Goal: Task Accomplishment & Management: Complete application form

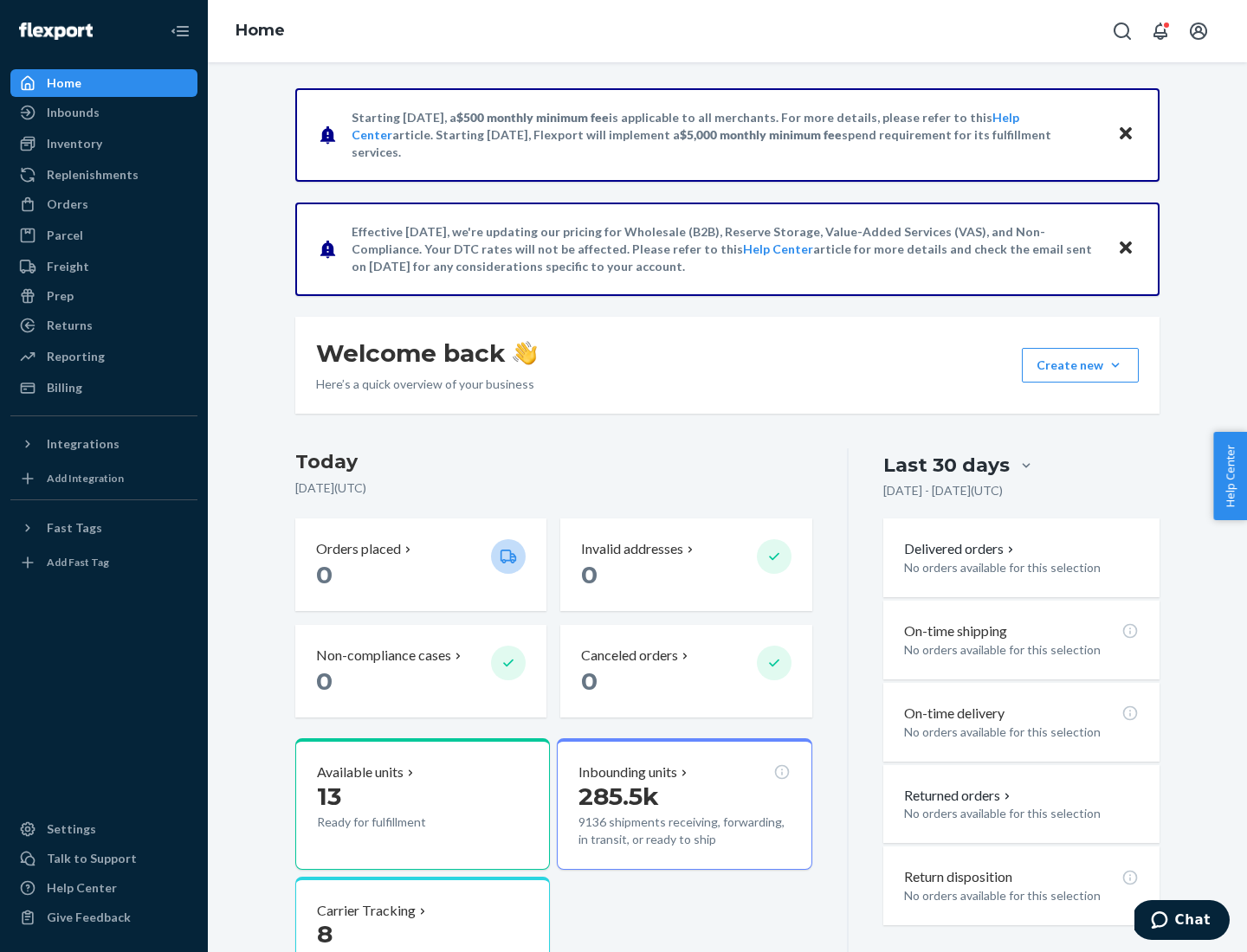
click at [1115, 365] on button "Create new Create new inbound Create new order Create new product" at bounding box center [1080, 366] width 117 height 35
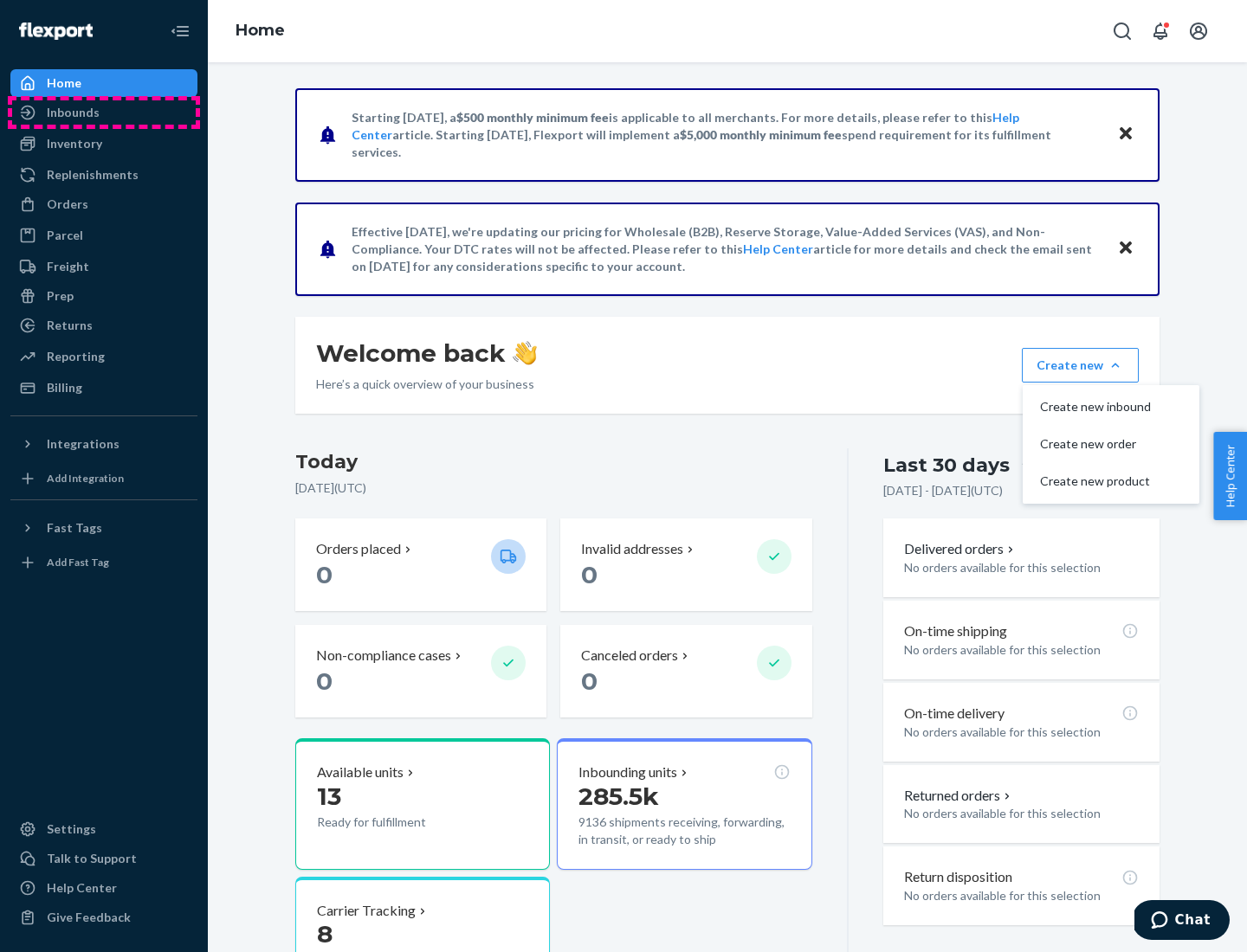
click at [104, 113] on div "Inbounds" at bounding box center [103, 113] width 183 height 24
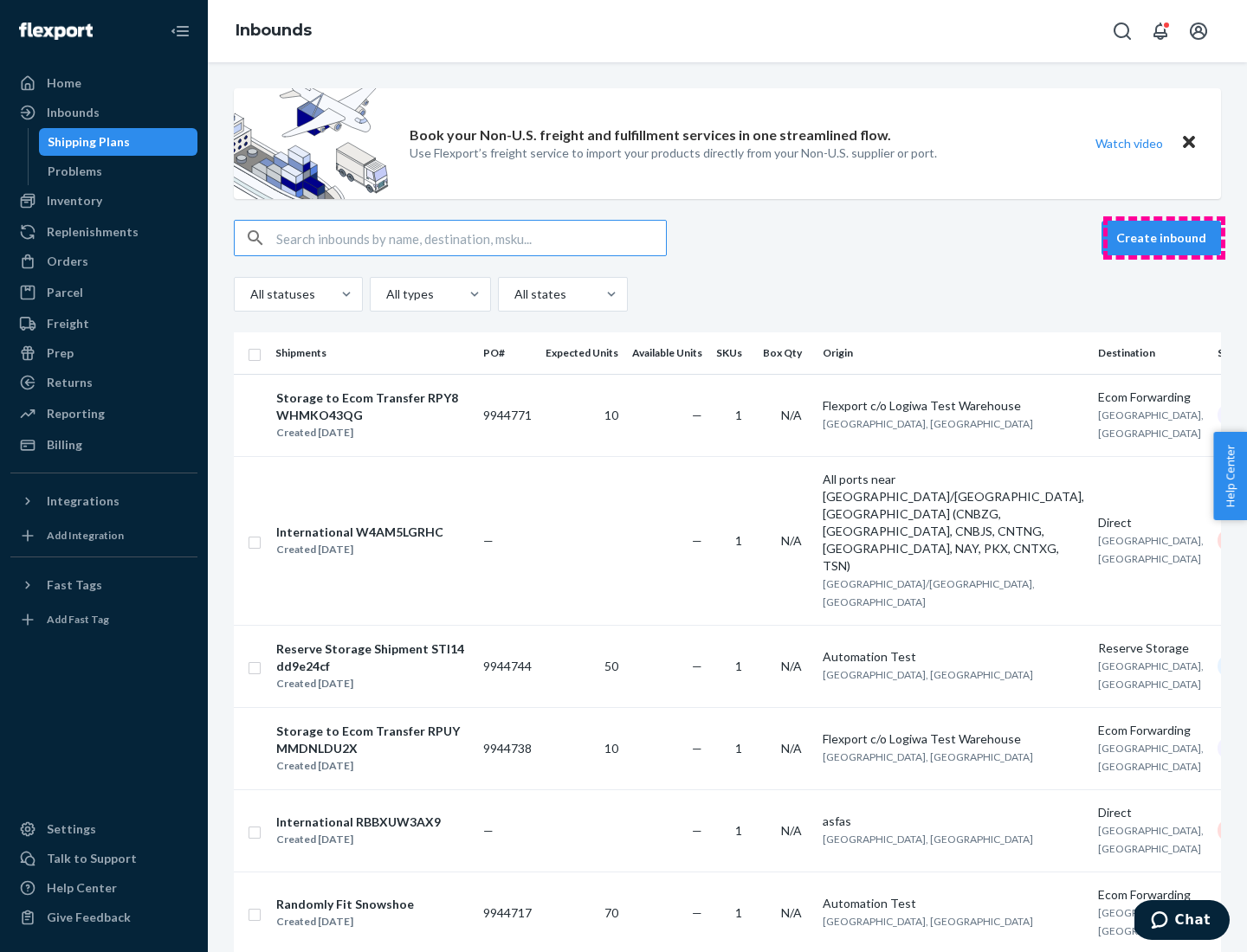
click at [1164, 238] on button "Create inbound" at bounding box center [1160, 238] width 119 height 35
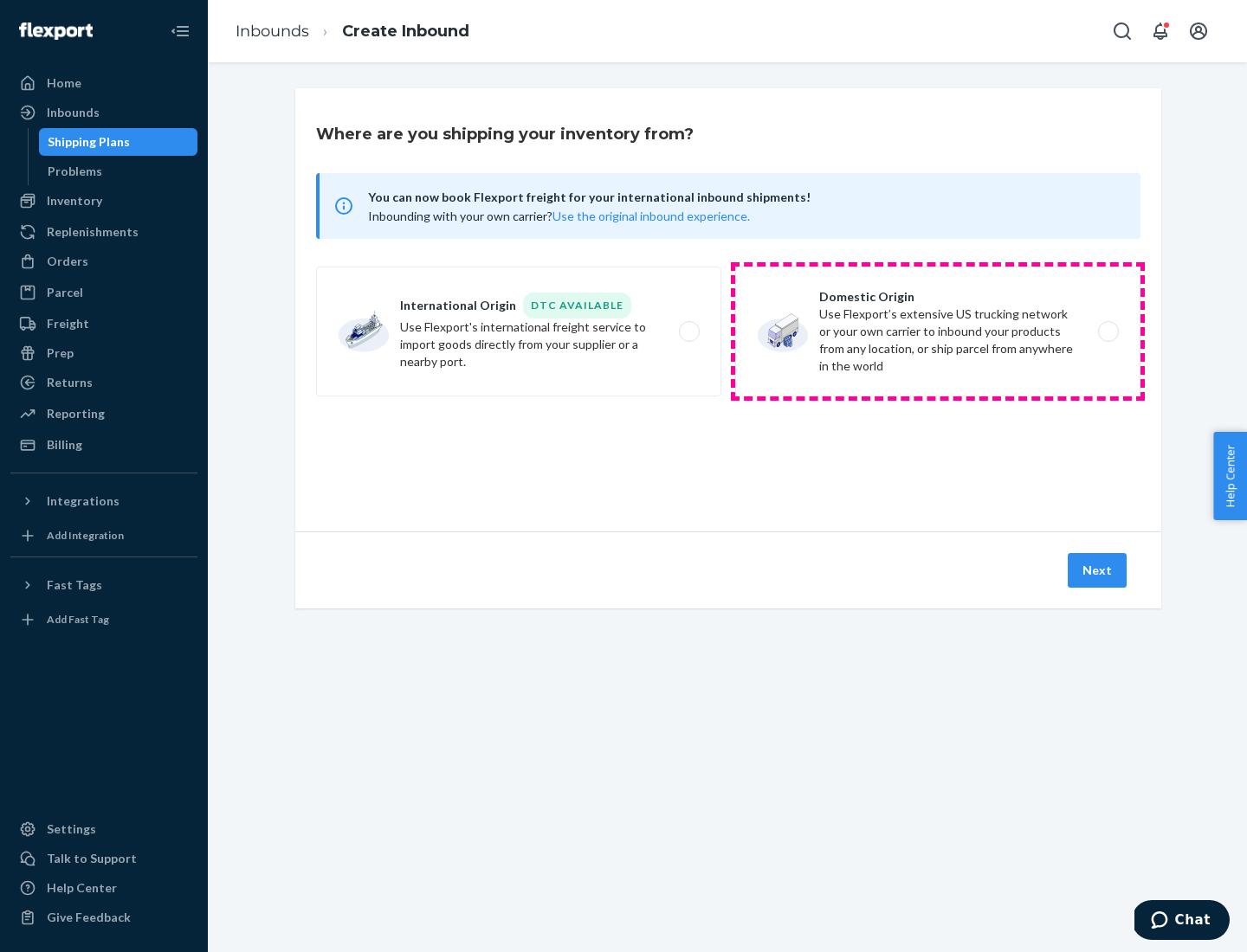
click at [938, 332] on label "Domestic Origin Use Flexport’s extensive US trucking network or your own carrie…" at bounding box center [938, 331] width 405 height 129
click at [1107, 332] on input "Domestic Origin Use Flexport’s extensive US trucking network or your own carrie…" at bounding box center [1112, 332] width 11 height 11
radio input "true"
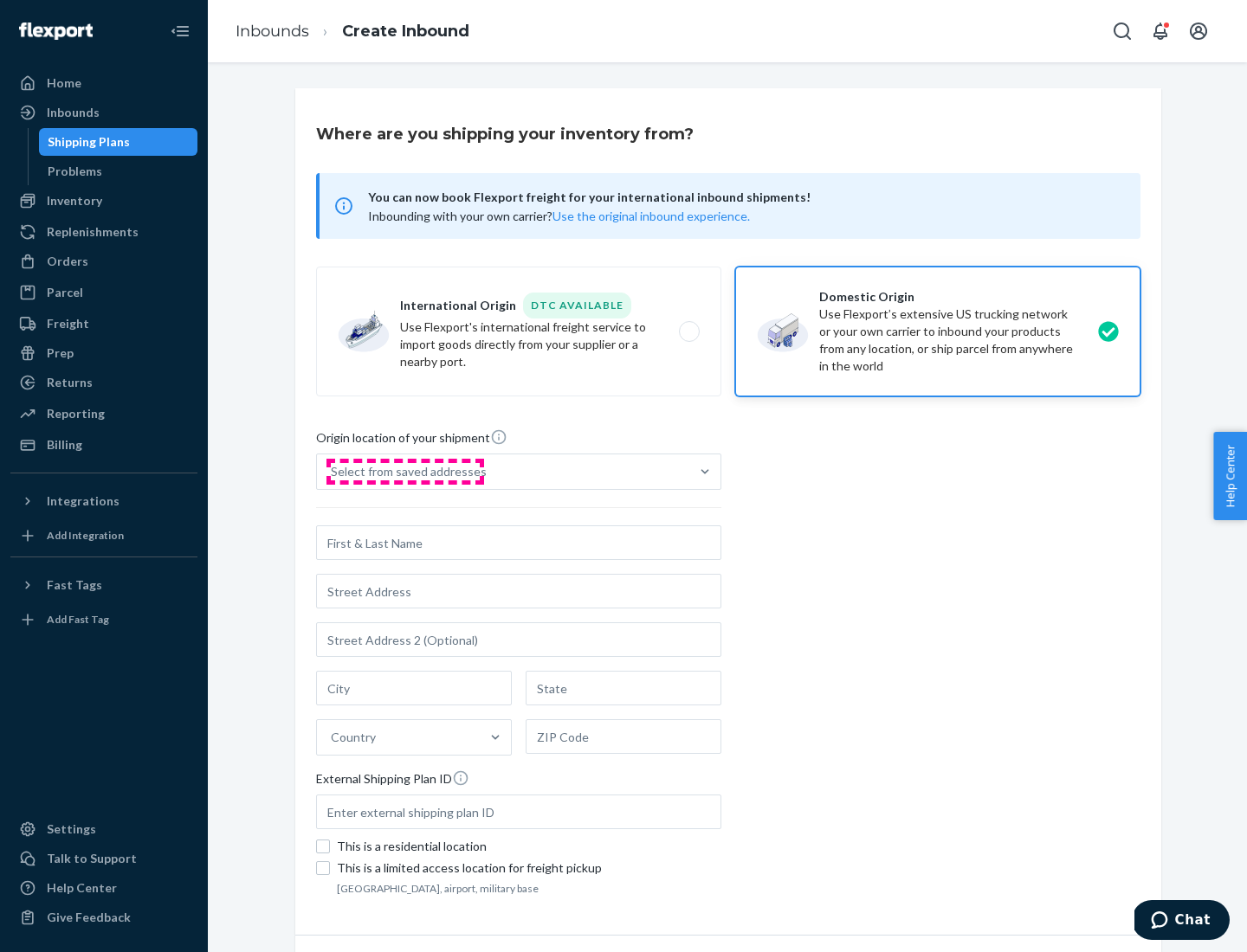
click at [404, 472] on div "Select from saved addresses" at bounding box center [408, 472] width 156 height 17
click at [333, 472] on input "Select from saved addresses" at bounding box center [332, 472] width 2 height 17
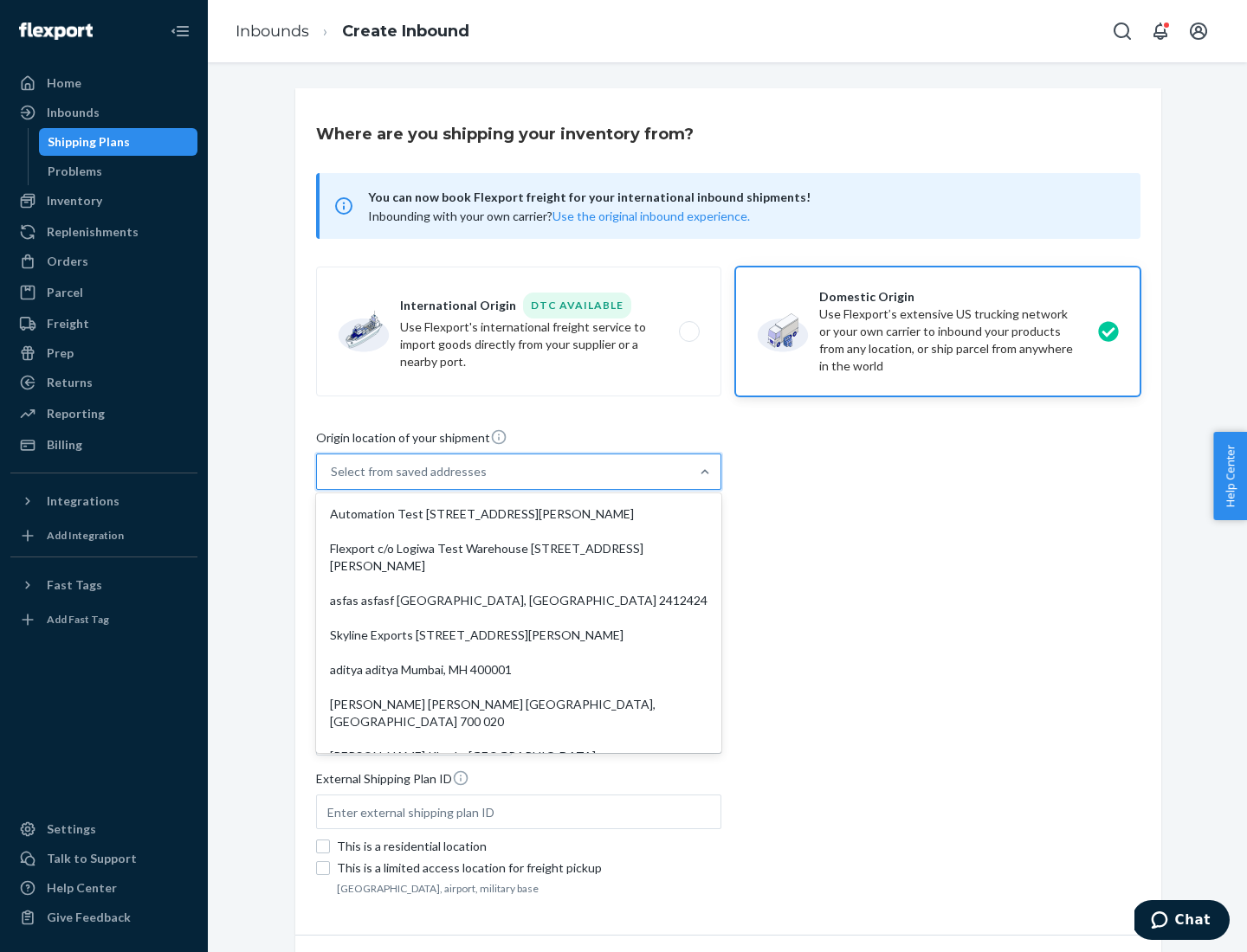
scroll to position [7, 0]
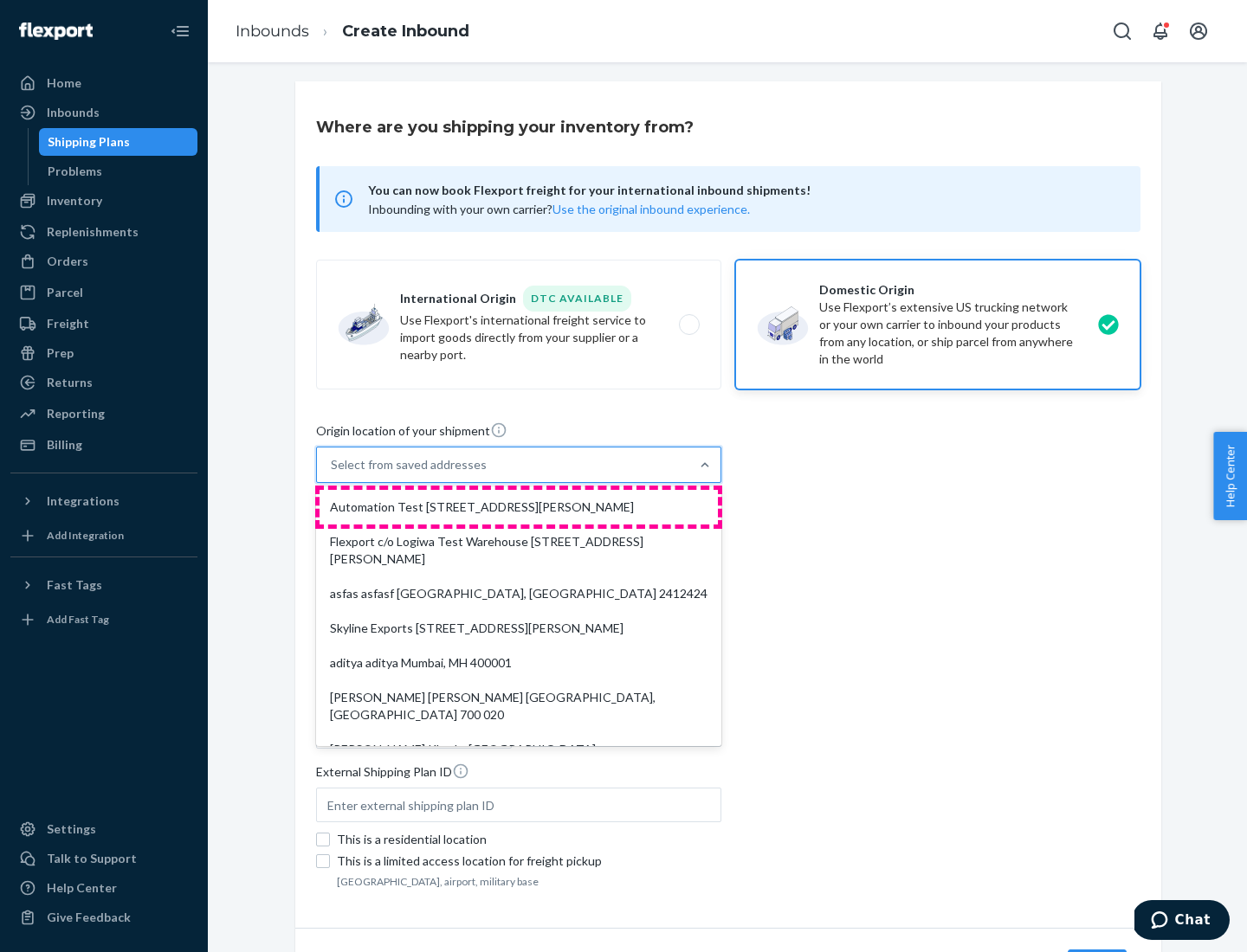
click at [519, 507] on div "Automation Test [STREET_ADDRESS][PERSON_NAME]" at bounding box center [519, 507] width 398 height 35
click at [333, 473] on input "option Automation Test [STREET_ADDRESS][PERSON_NAME]. 9 results available. Use …" at bounding box center [332, 465] width 2 height 17
type input "Automation Test"
type input "9th Floor"
type input "[GEOGRAPHIC_DATA]"
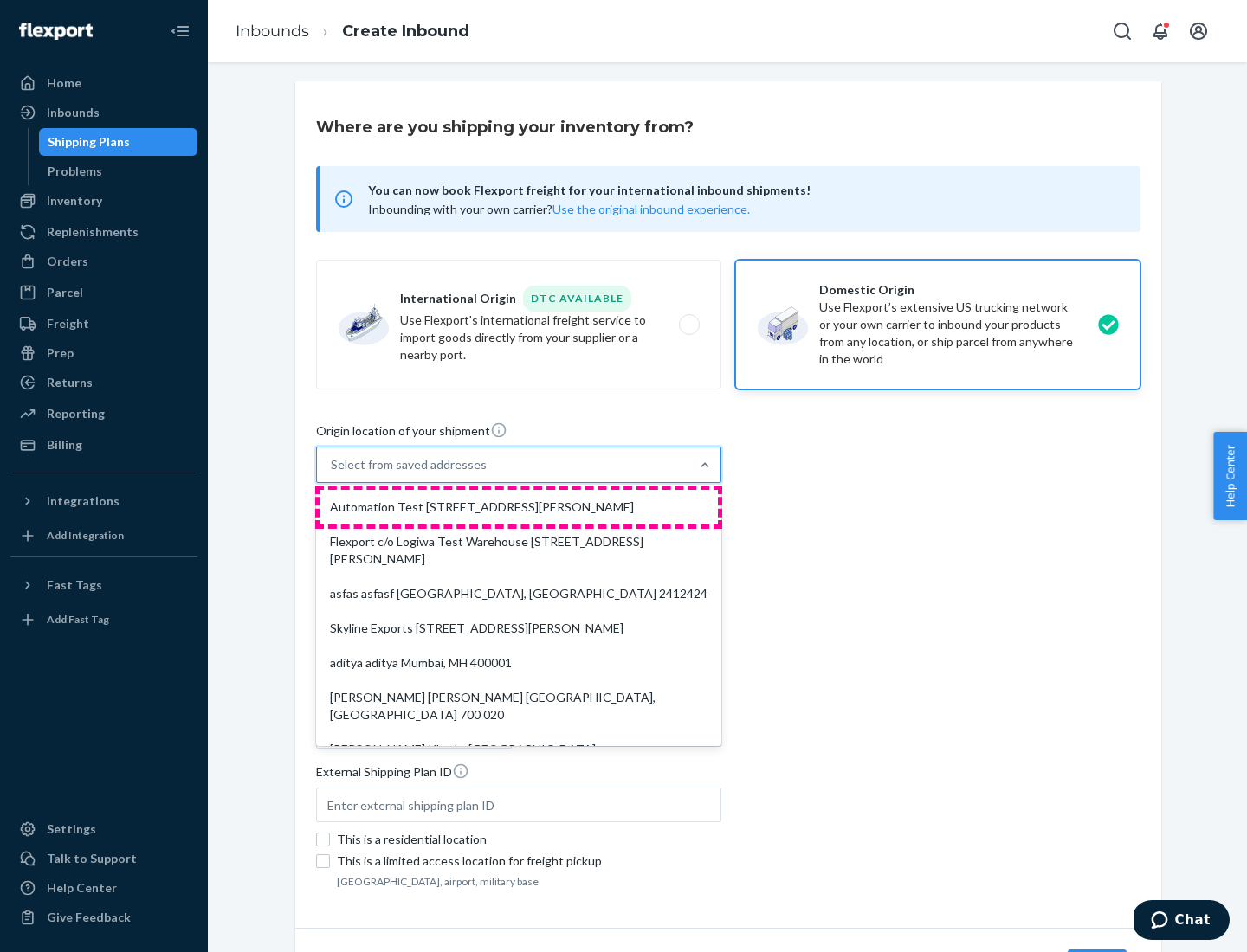
type input "CA"
type input "94104"
type input "[STREET_ADDRESS][PERSON_NAME]"
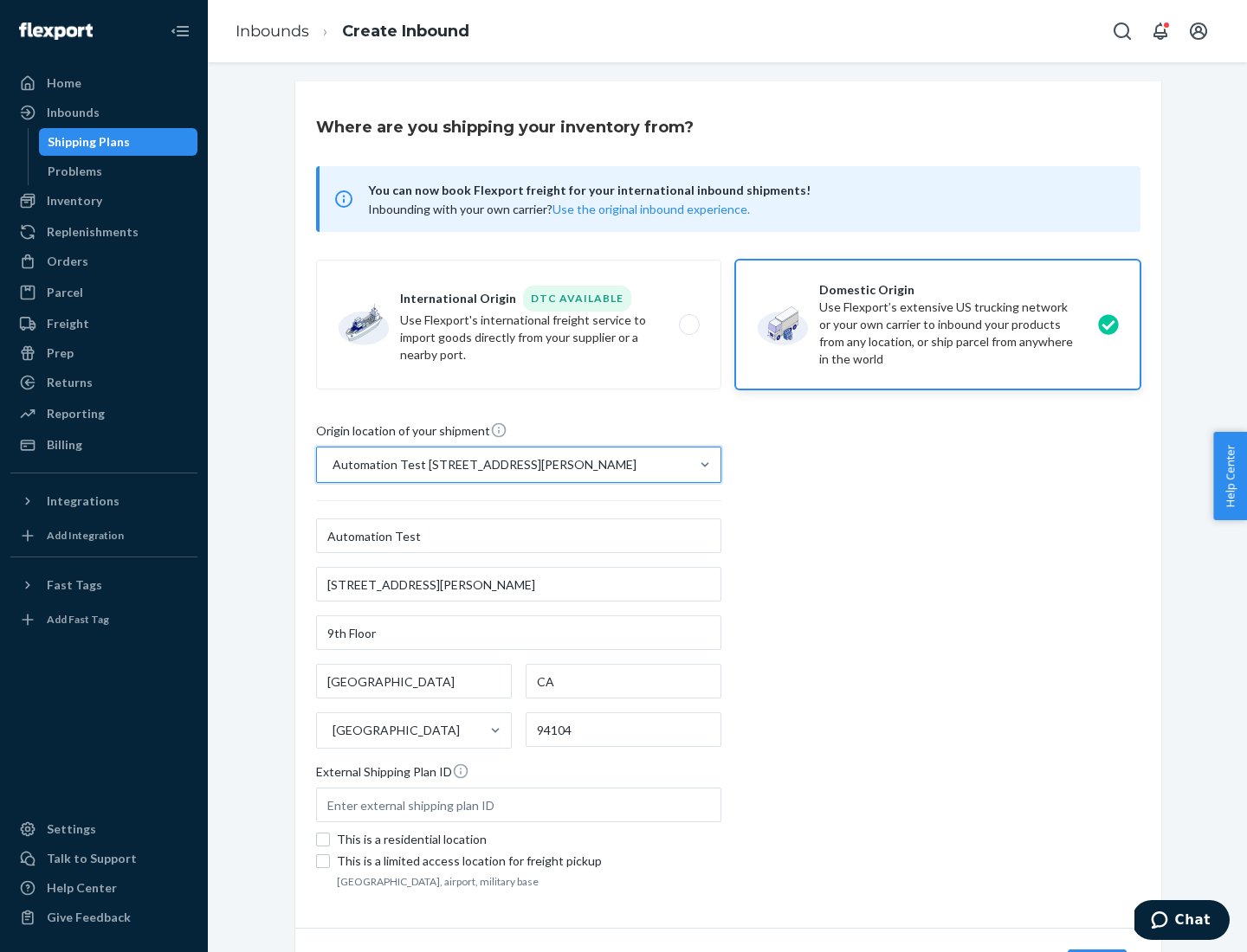
scroll to position [102, 0]
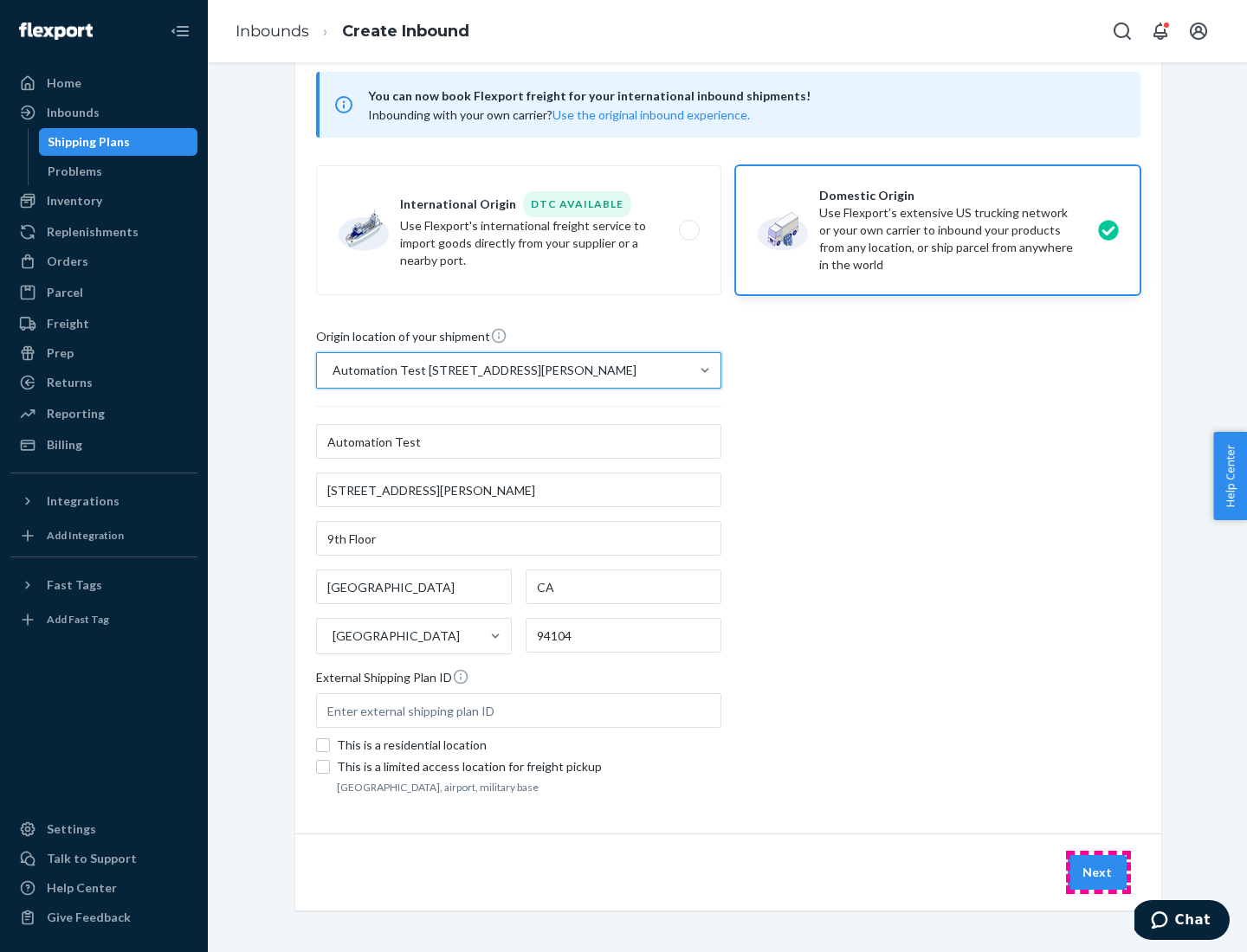
click at [1098, 872] on button "Next" at bounding box center [1097, 872] width 59 height 35
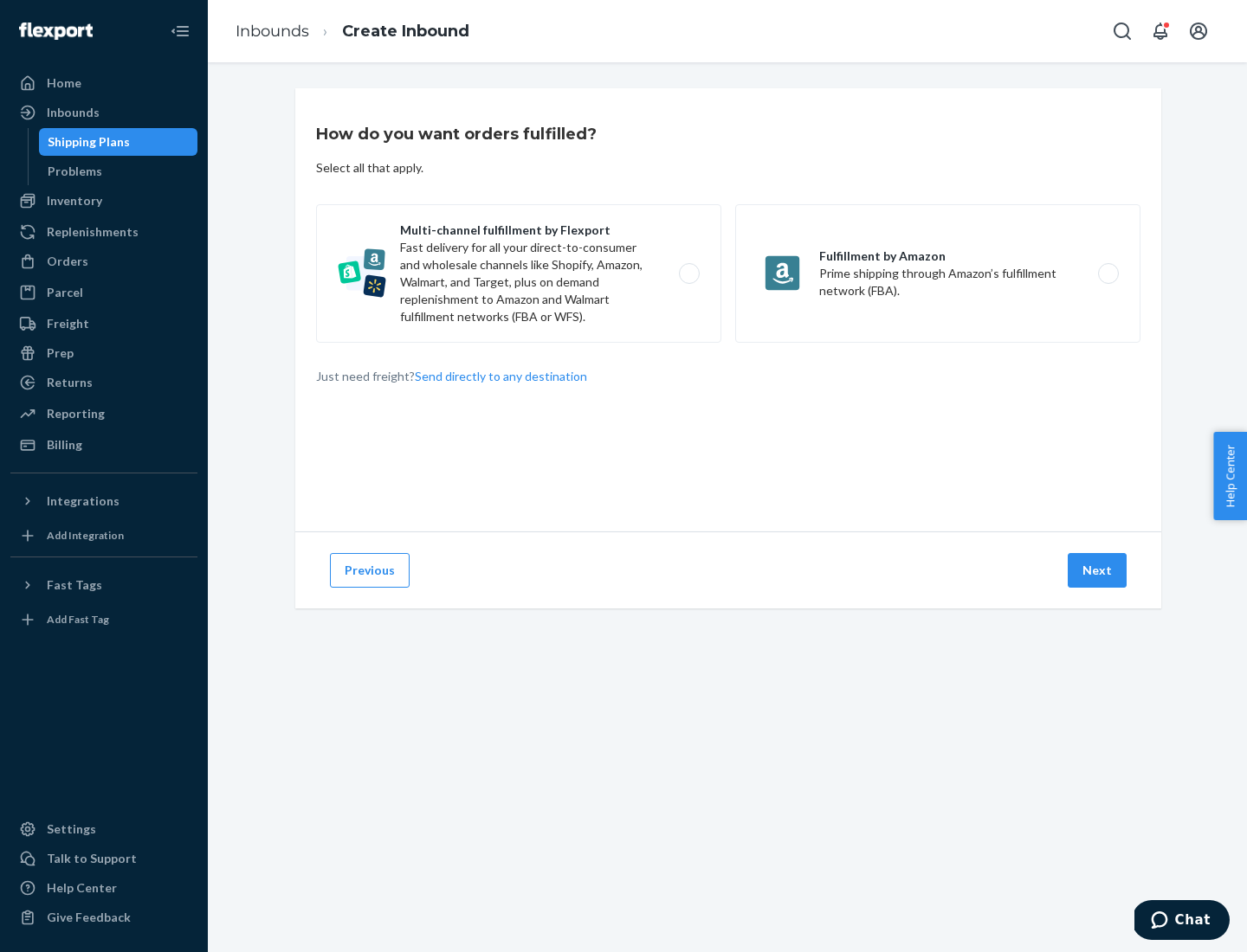
click at [519, 274] on label "Multi-channel fulfillment by Flexport Fast delivery for all your direct-to-cons…" at bounding box center [519, 273] width 405 height 138
click at [688, 274] on input "Multi-channel fulfillment by Flexport Fast delivery for all your direct-to-cons…" at bounding box center [693, 274] width 11 height 11
radio input "true"
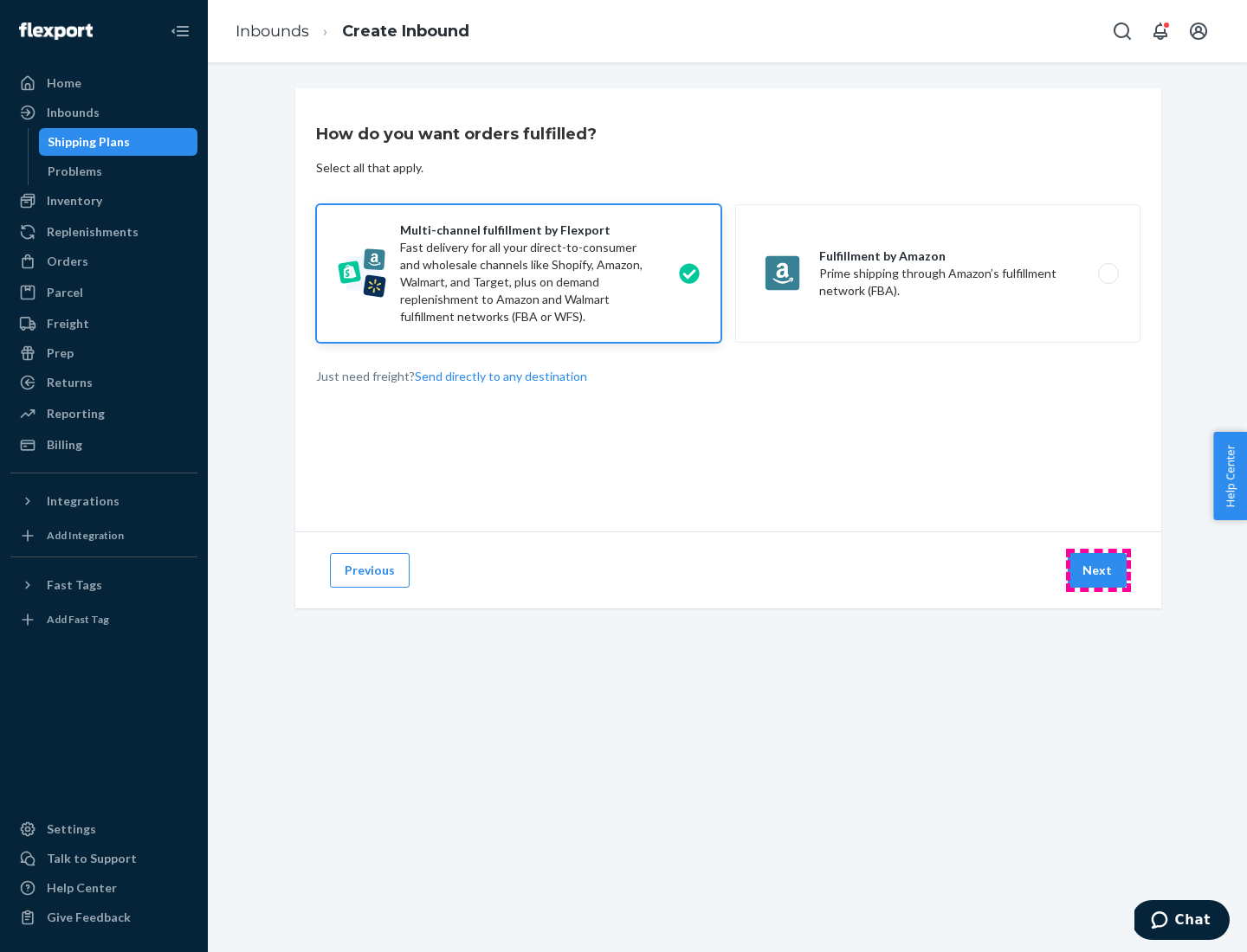
click at [1098, 571] on button "Next" at bounding box center [1097, 571] width 59 height 35
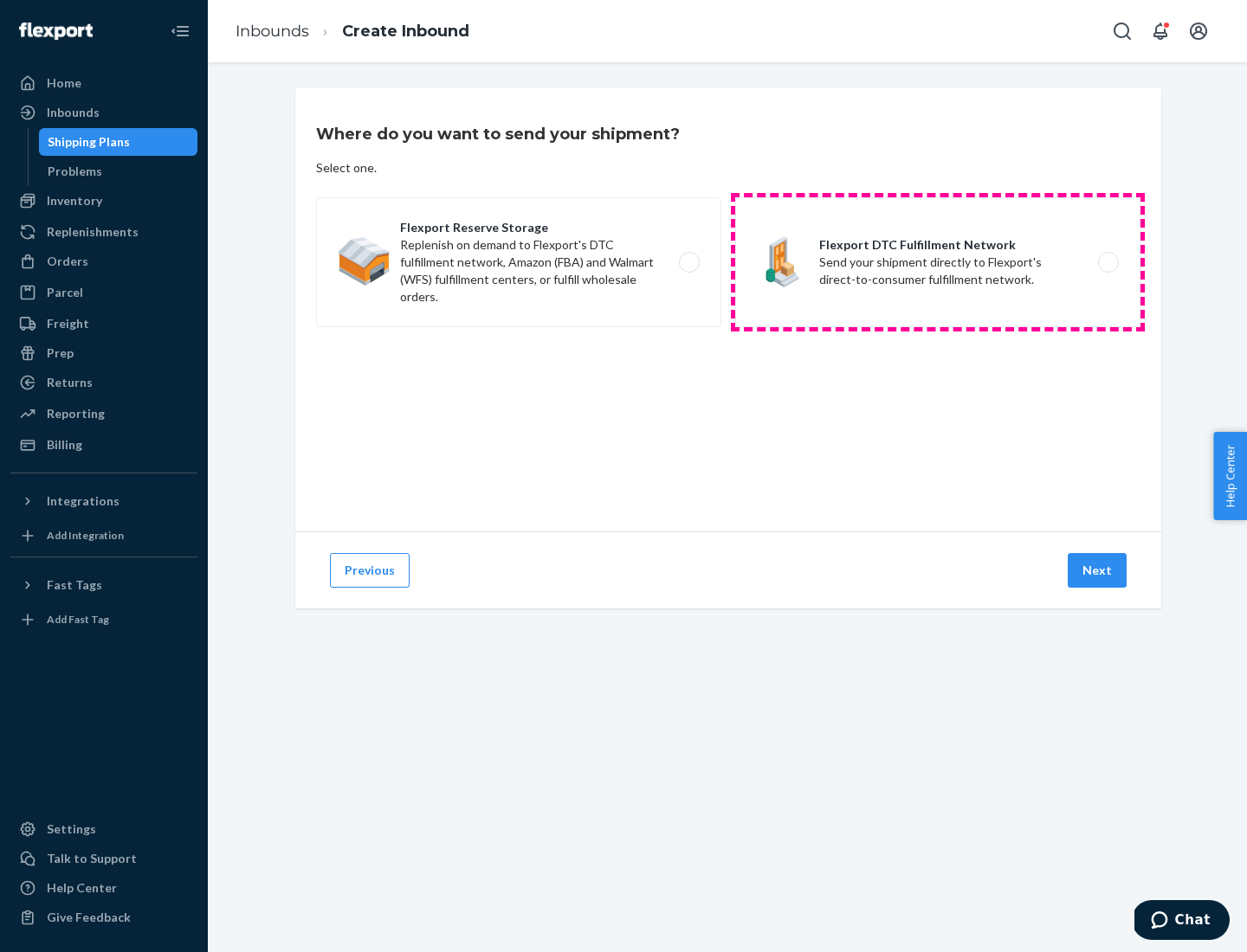
click at [938, 262] on label "Flexport DTC Fulfillment Network Send your shipment directly to Flexport's dire…" at bounding box center [938, 261] width 405 height 129
click at [1107, 262] on input "Flexport DTC Fulfillment Network Send your shipment directly to Flexport's dire…" at bounding box center [1112, 262] width 11 height 11
radio input "true"
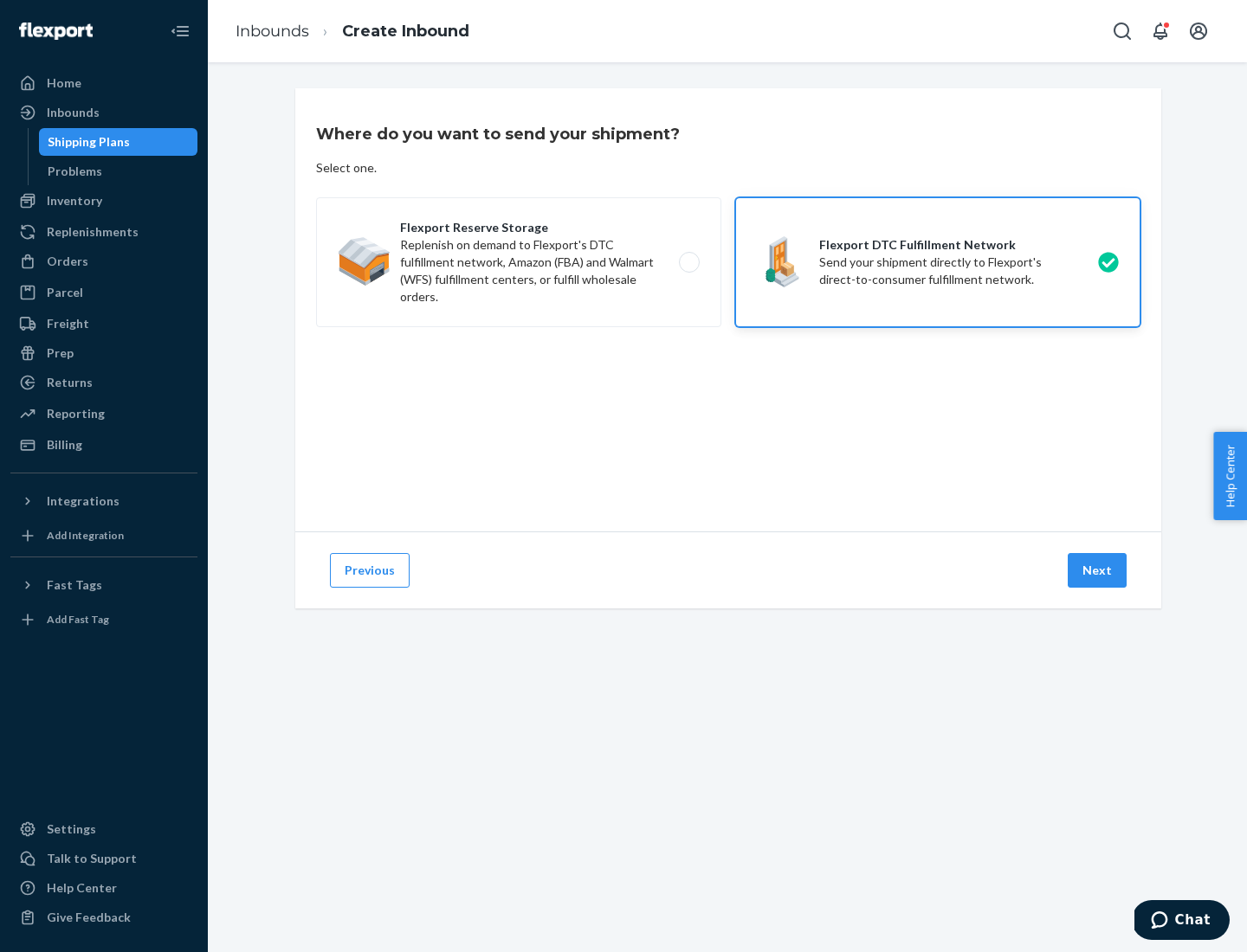
click at [1098, 571] on button "Next" at bounding box center [1097, 571] width 59 height 35
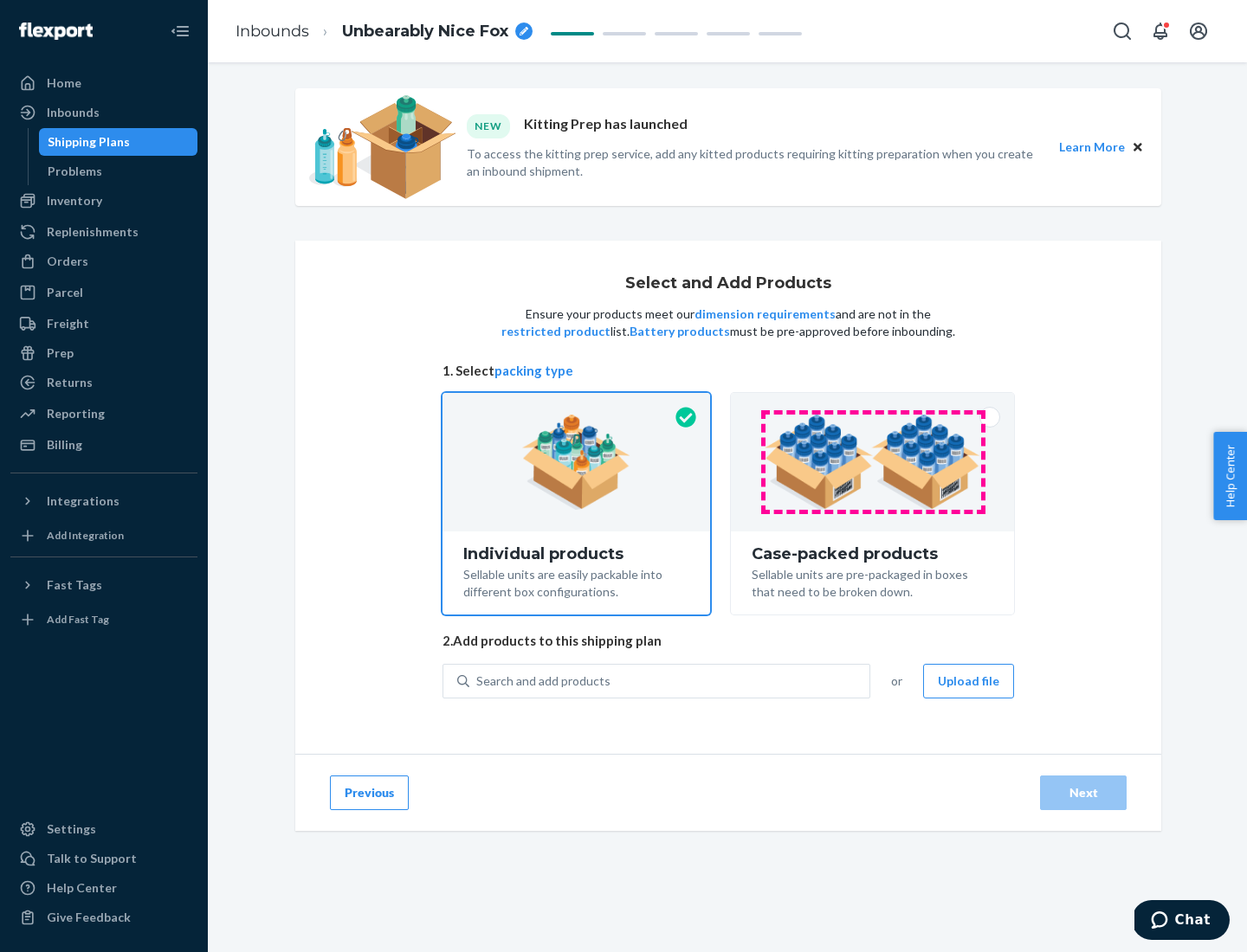
click at [872, 462] on img at bounding box center [872, 462] width 216 height 96
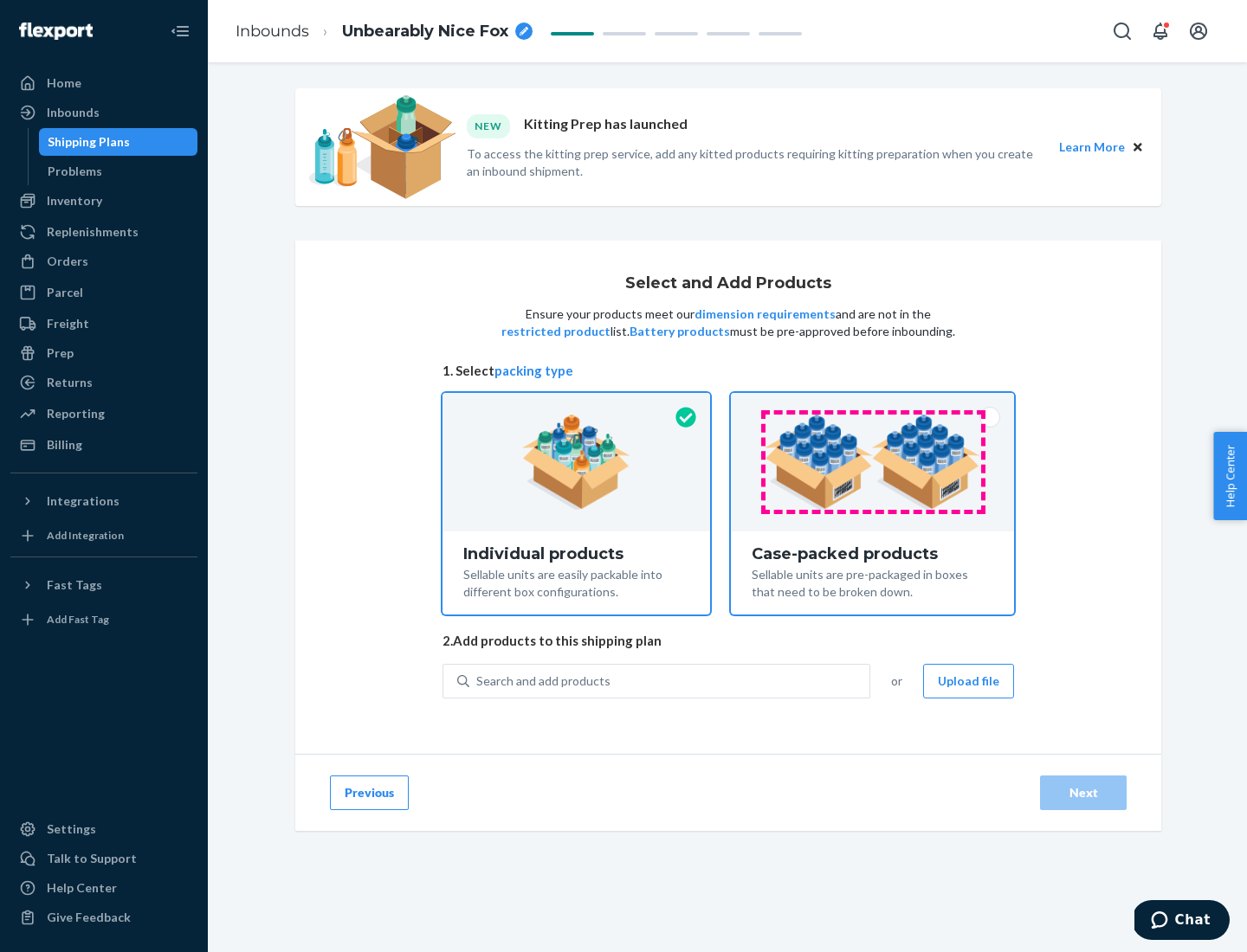
click at [872, 404] on input "Case-packed products Sellable units are pre-packaged in boxes that need to be b…" at bounding box center [872, 398] width 11 height 11
radio input "true"
radio input "false"
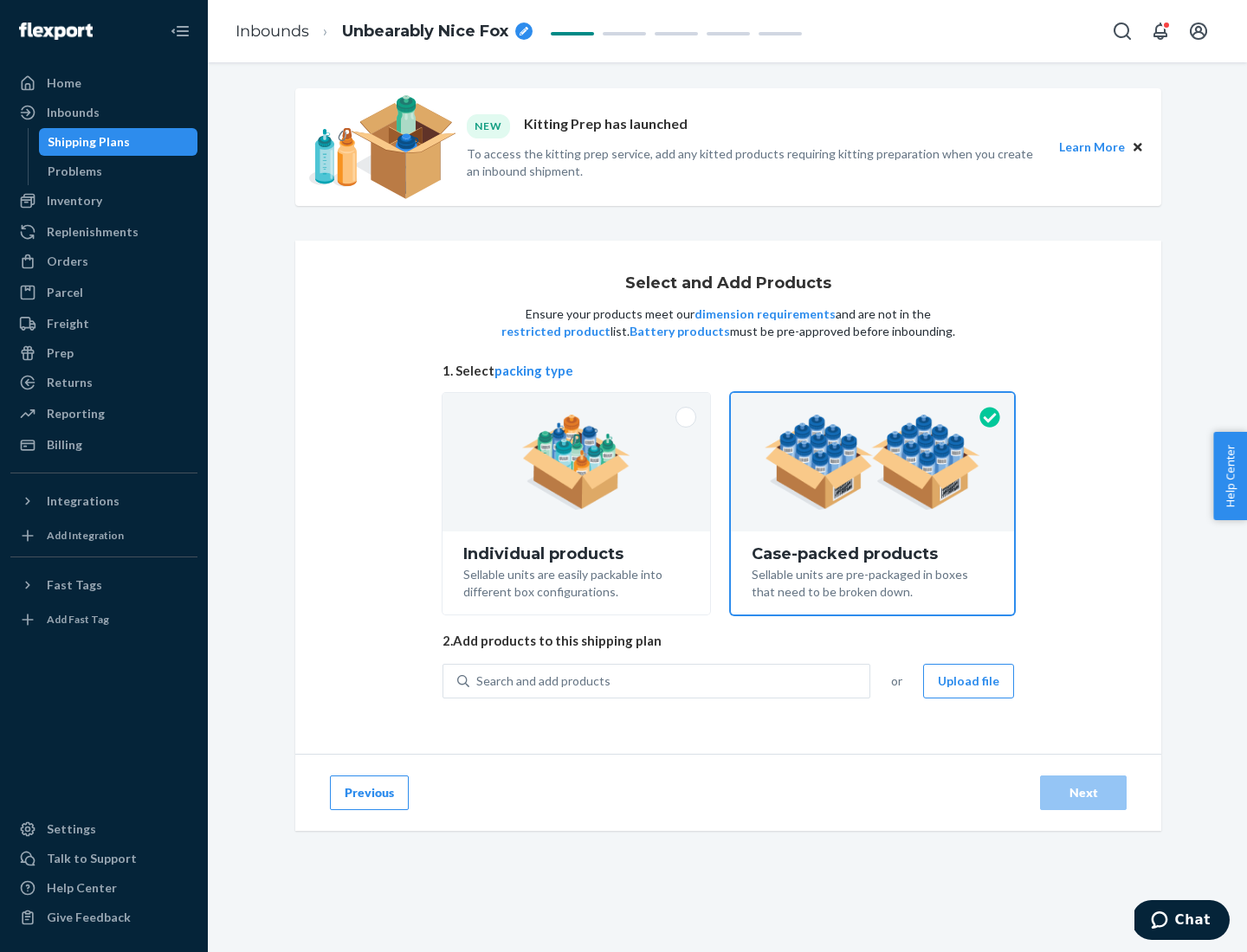
click at [670, 680] on div "Search and add products" at bounding box center [669, 681] width 400 height 31
click at [478, 680] on input "Search and add products" at bounding box center [477, 681] width 2 height 17
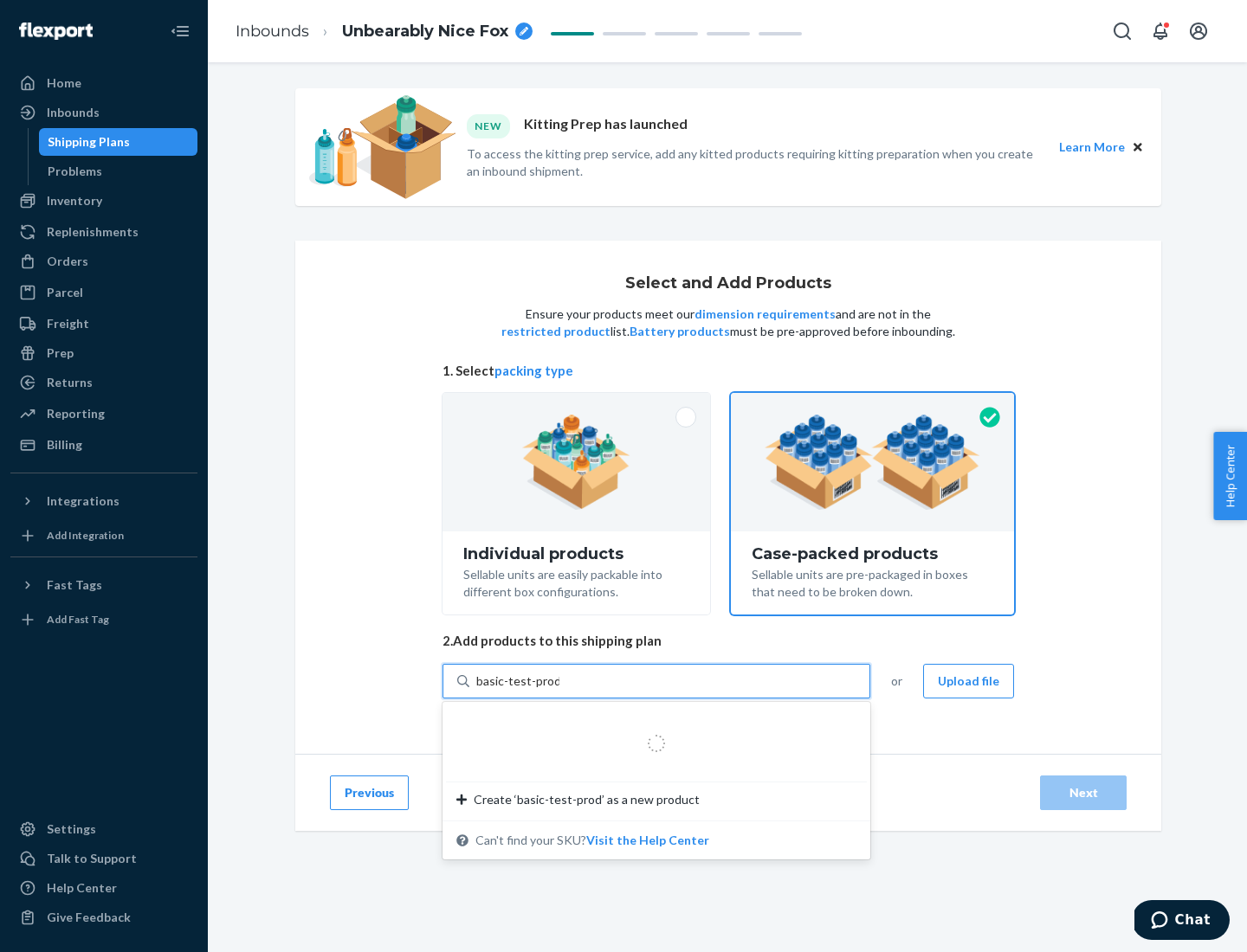
type input "basic-test-product-1"
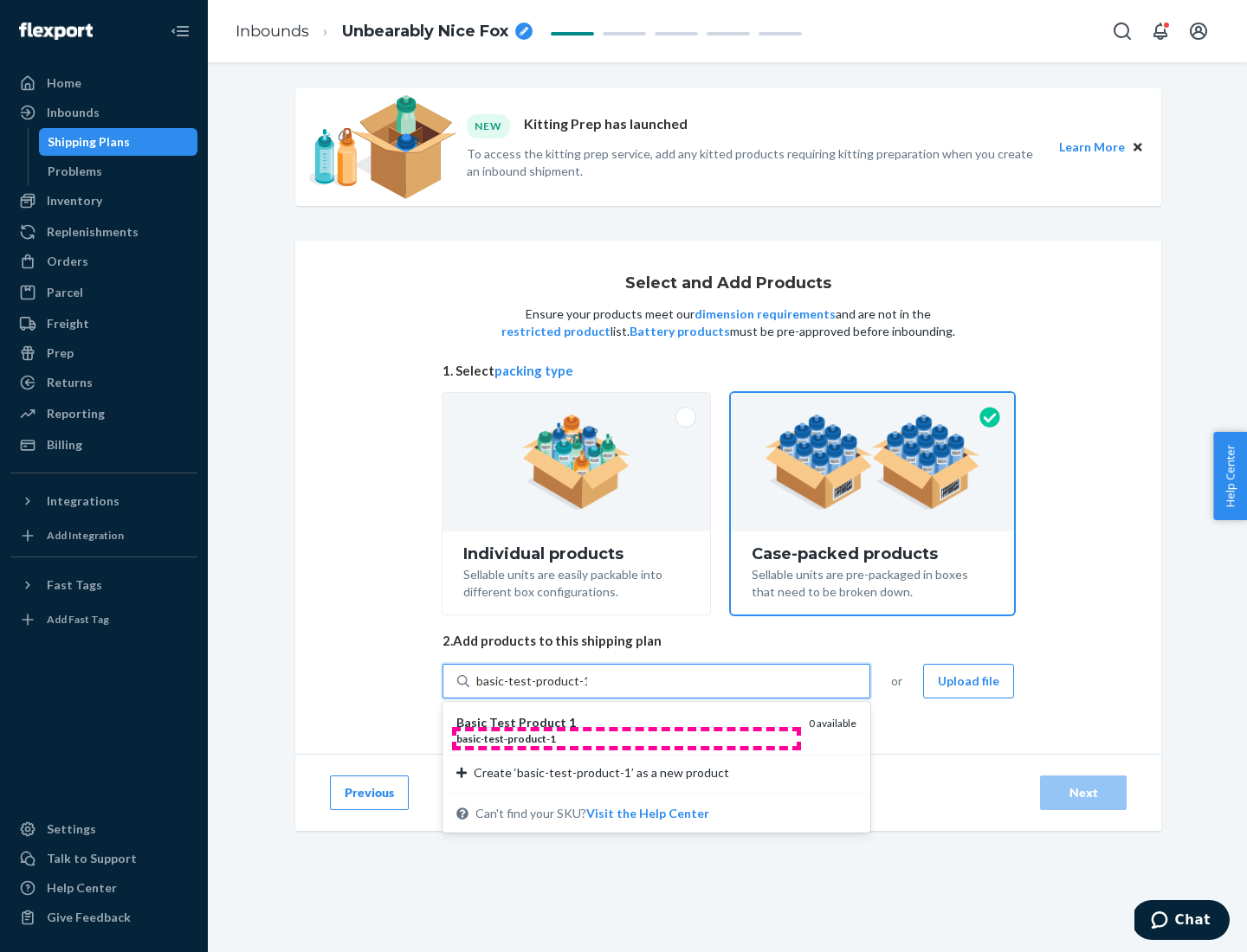
click at [626, 738] on div "basic - test - product - 1" at bounding box center [626, 738] width 339 height 15
click at [587, 690] on input "basic-test-product-1" at bounding box center [532, 681] width 111 height 17
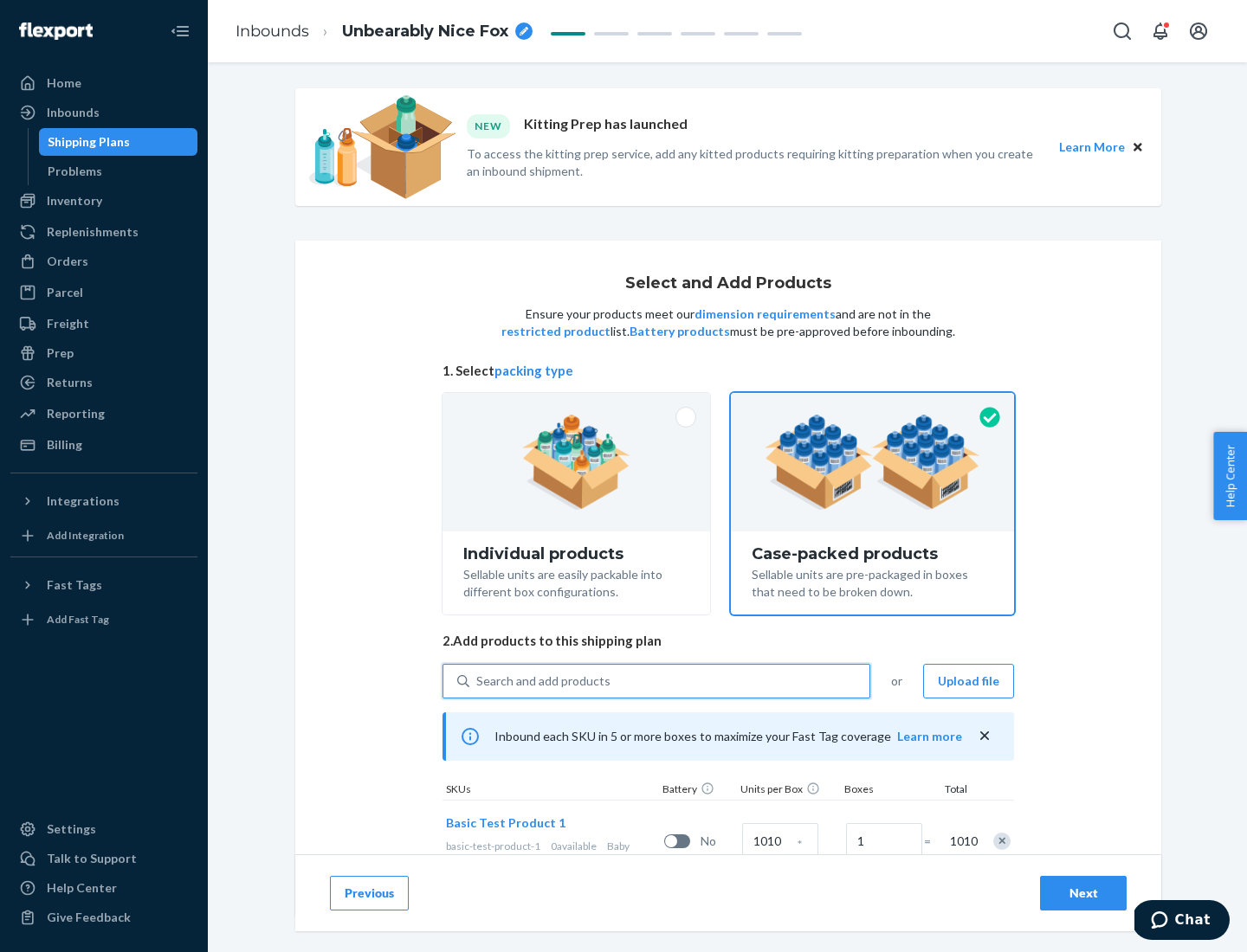
scroll to position [63, 0]
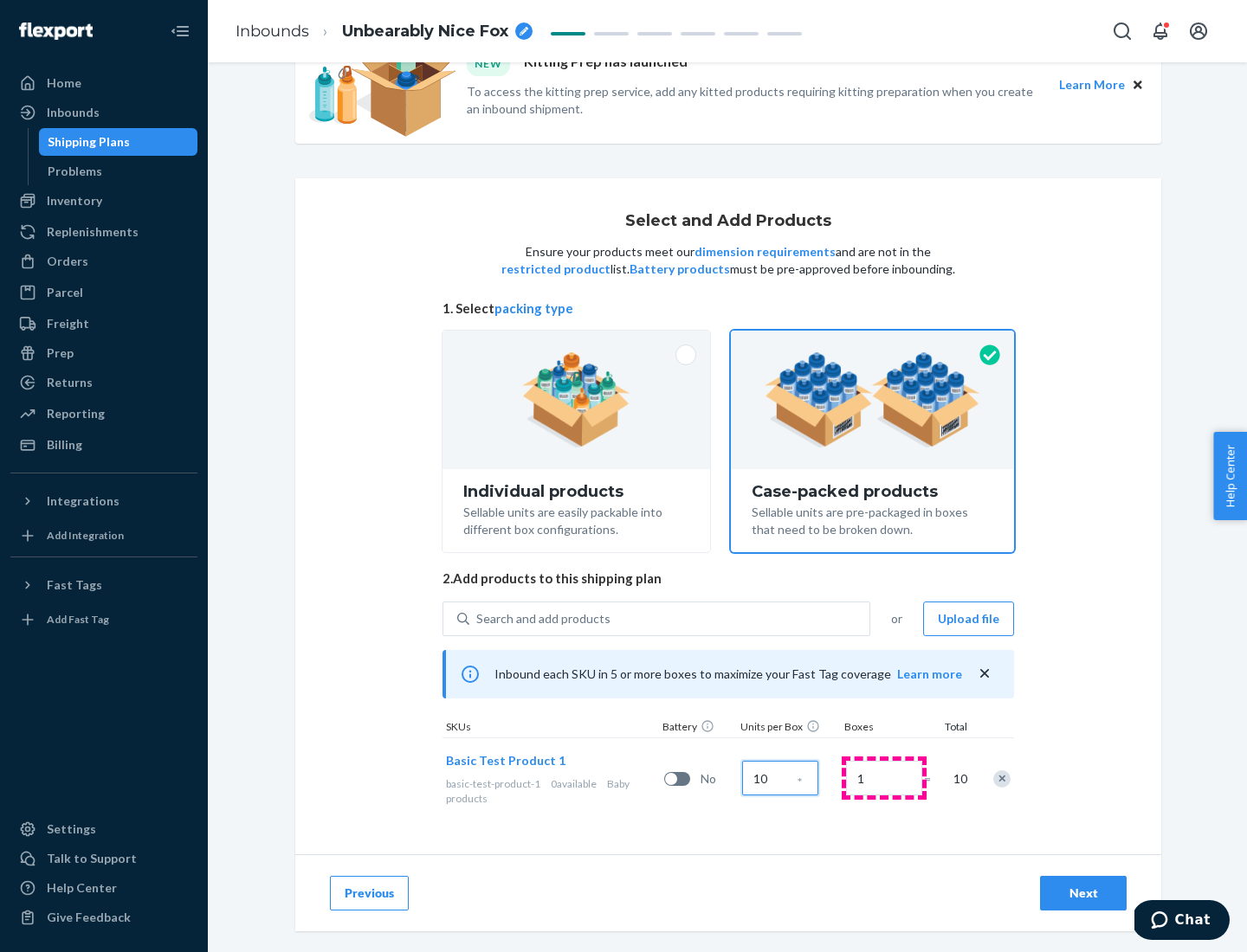
type input "10"
type input "7"
click at [1083, 893] on div "Next" at bounding box center [1084, 893] width 57 height 17
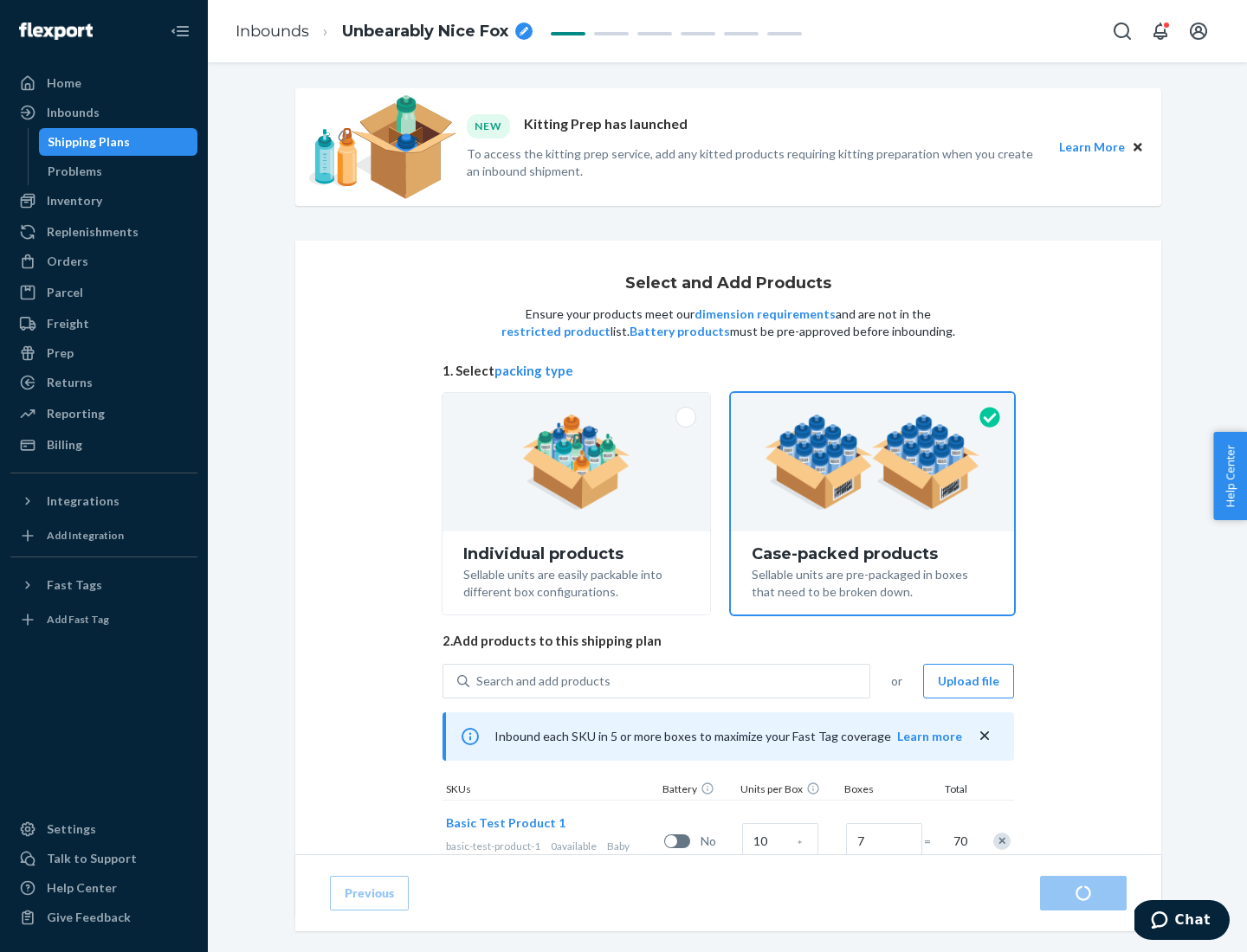
radio input "true"
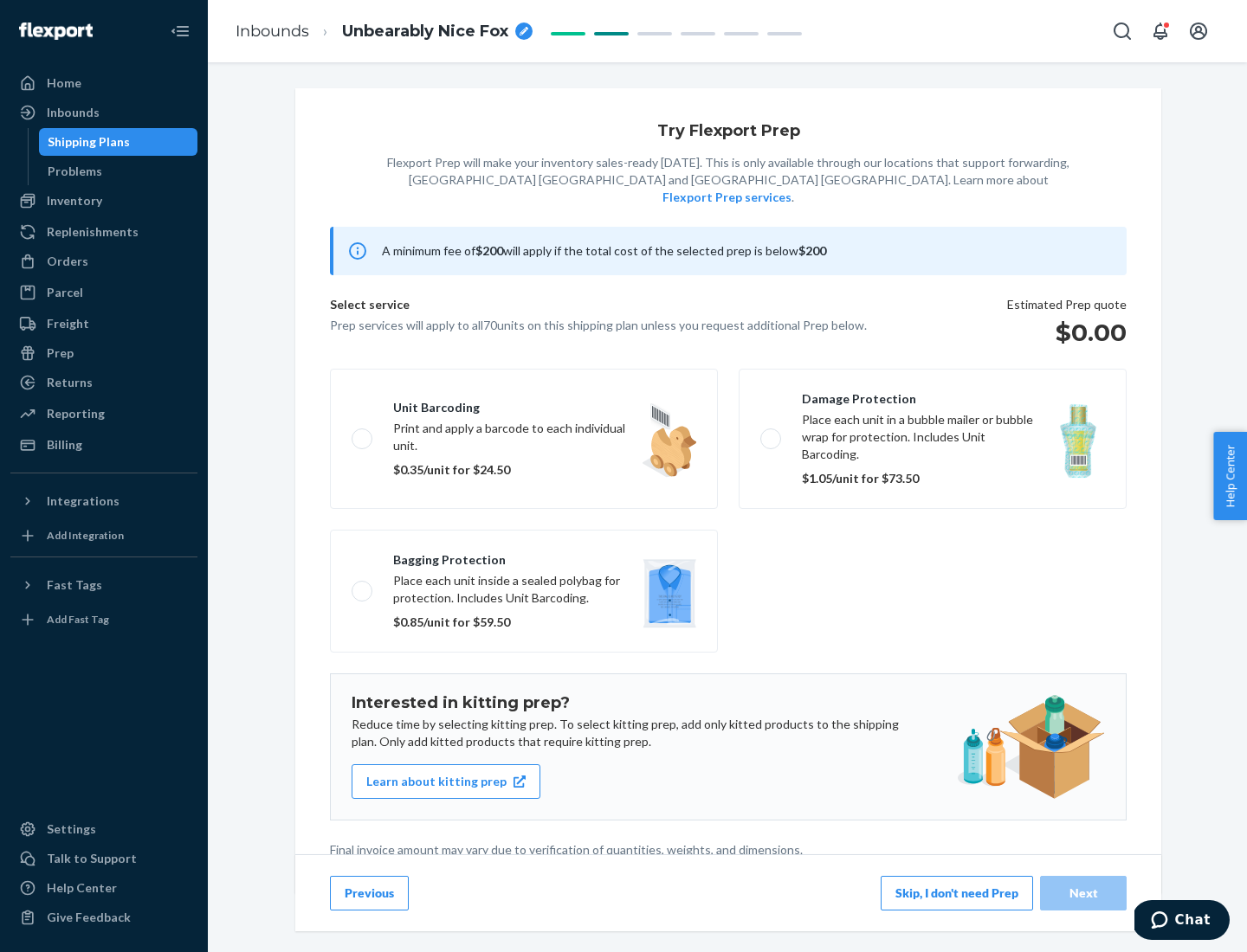
scroll to position [4, 0]
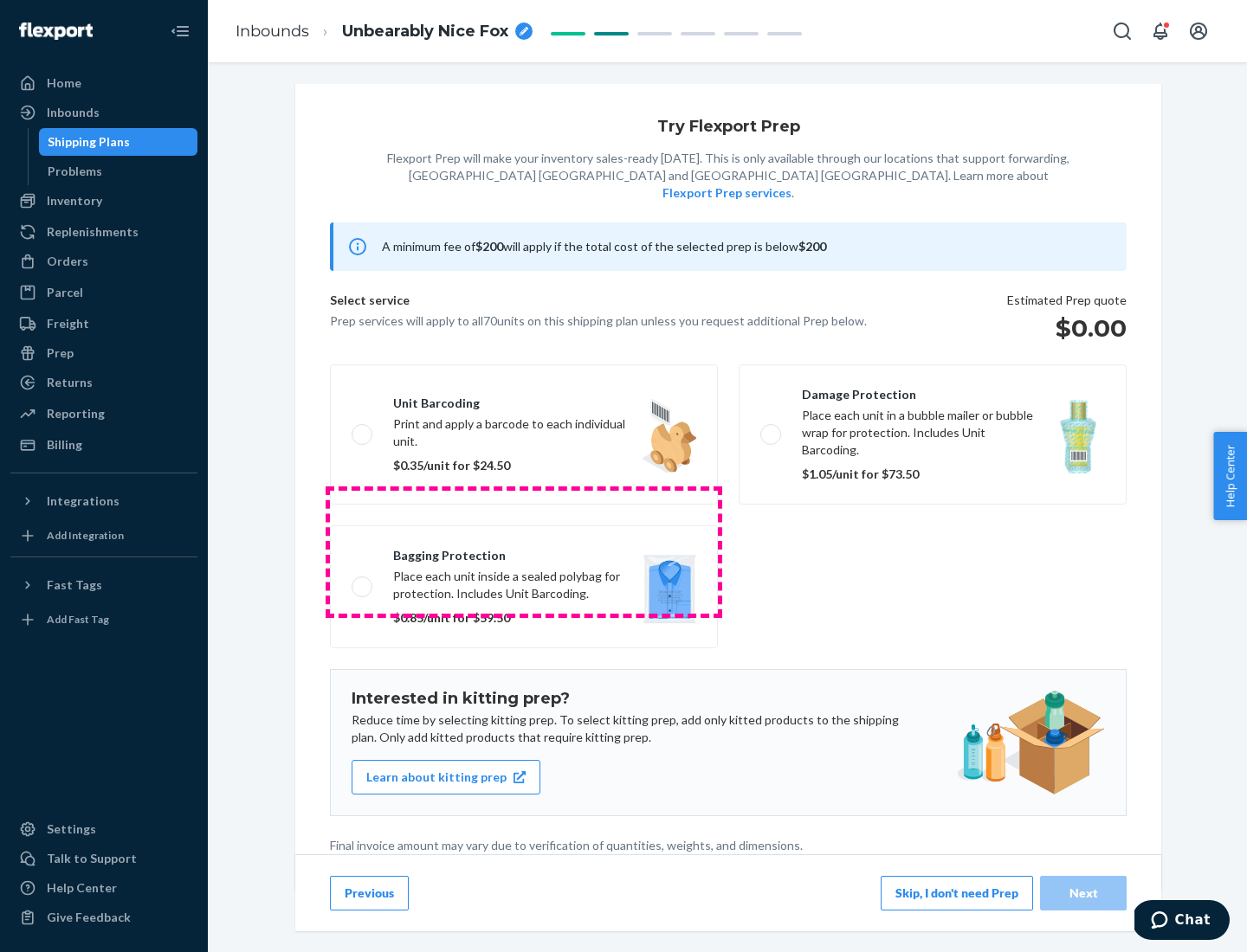
click at [524, 552] on label "Bagging protection Place each unit inside a sealed polybag for protection. Incl…" at bounding box center [524, 586] width 388 height 122
click at [362, 581] on input "Bagging protection Place each unit inside a sealed polybag for protection. Incl…" at bounding box center [357, 586] width 11 height 11
checkbox input "true"
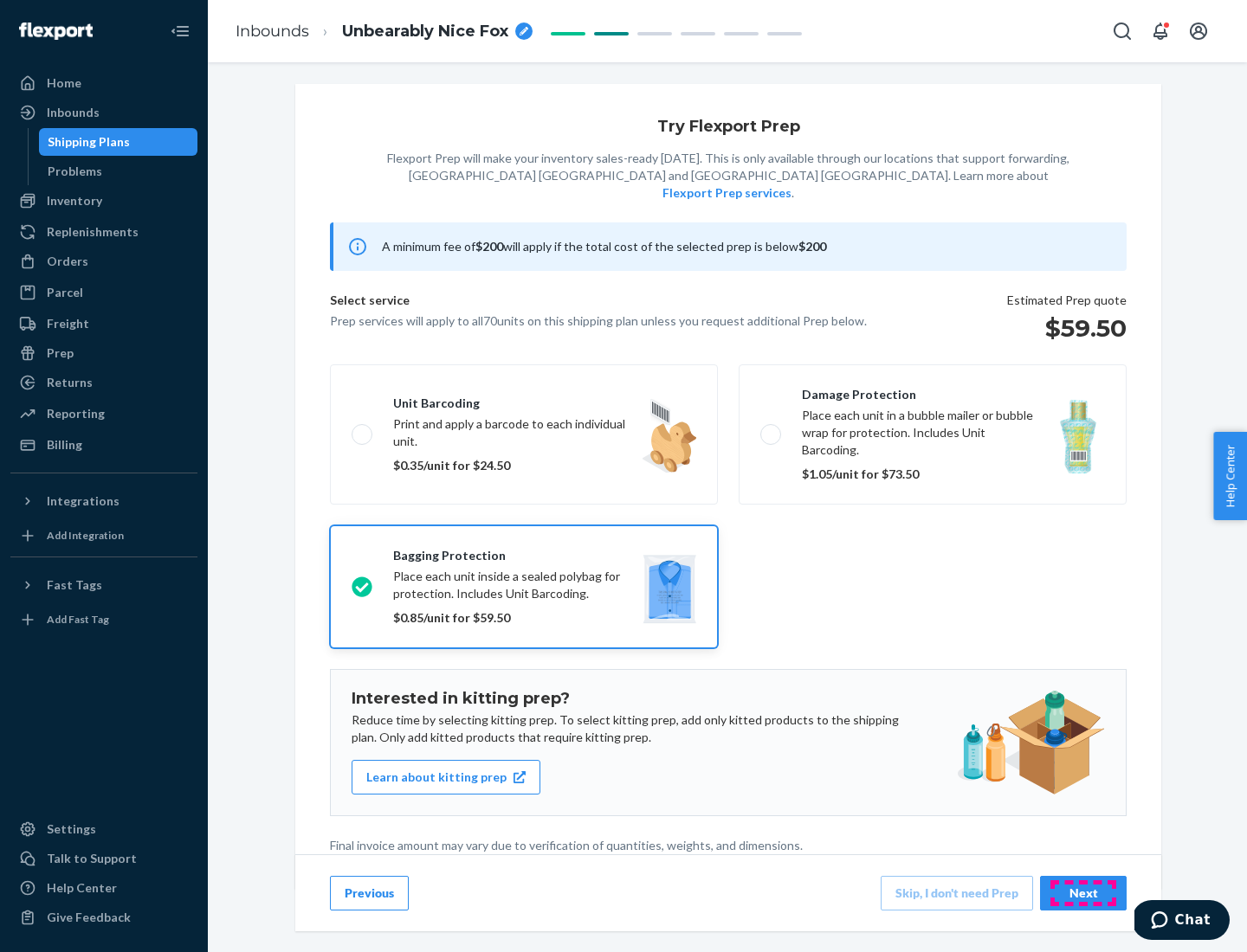
click at [1083, 892] on div "Next" at bounding box center [1084, 893] width 57 height 17
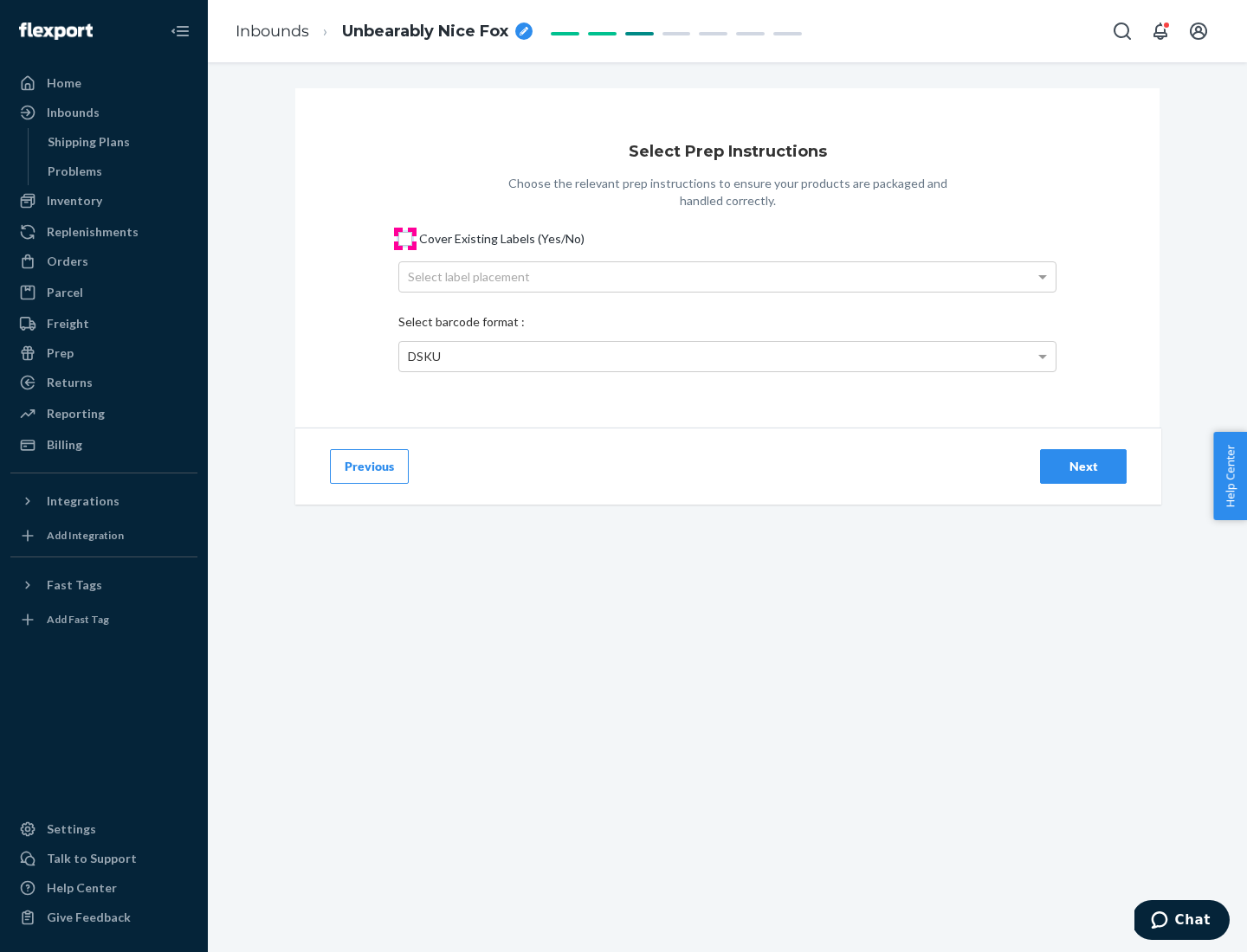
click at [405, 238] on input "Cover Existing Labels (Yes/No)" at bounding box center [405, 239] width 14 height 14
checkbox input "true"
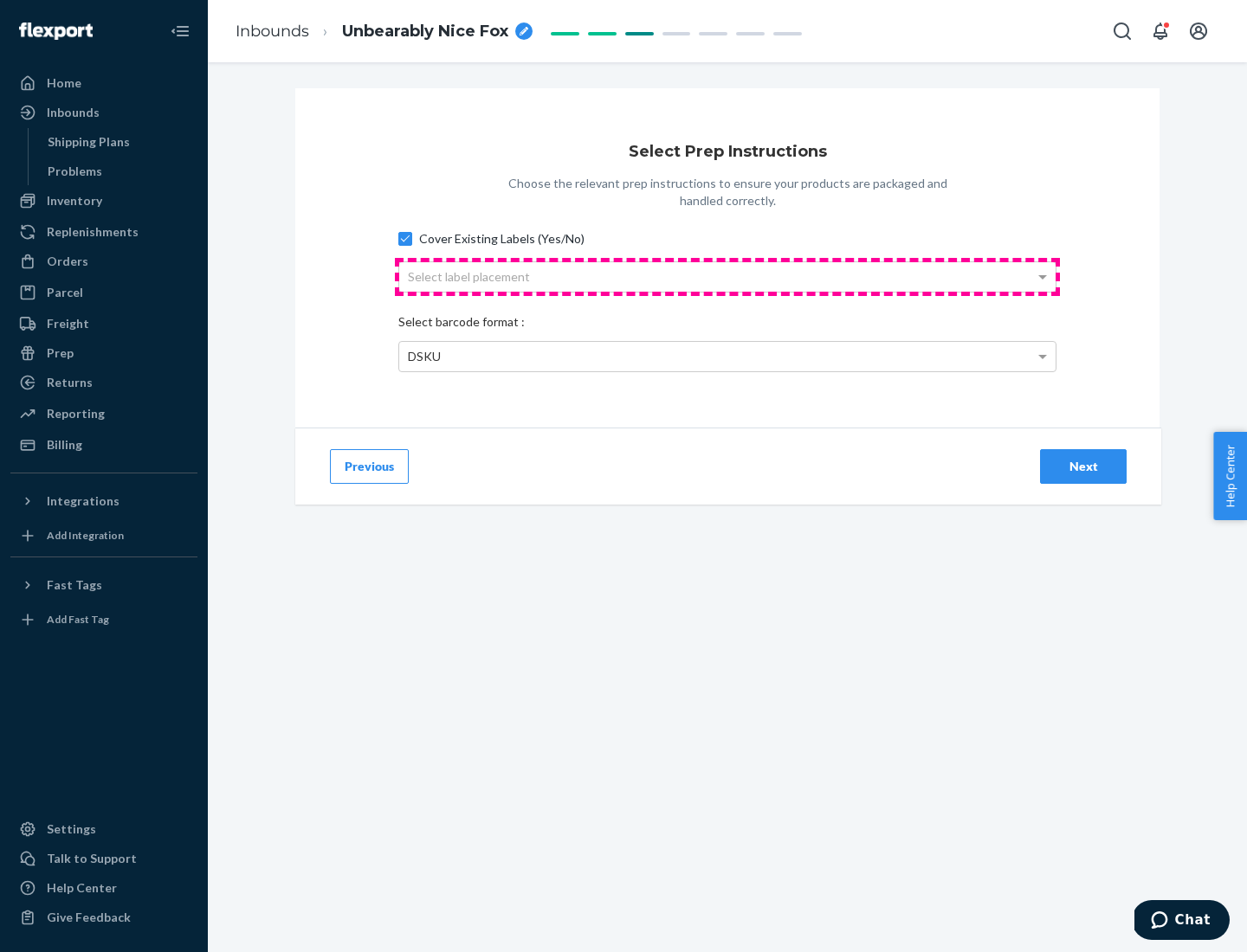
click at [727, 276] on div "Select label placement" at bounding box center [726, 277] width 656 height 30
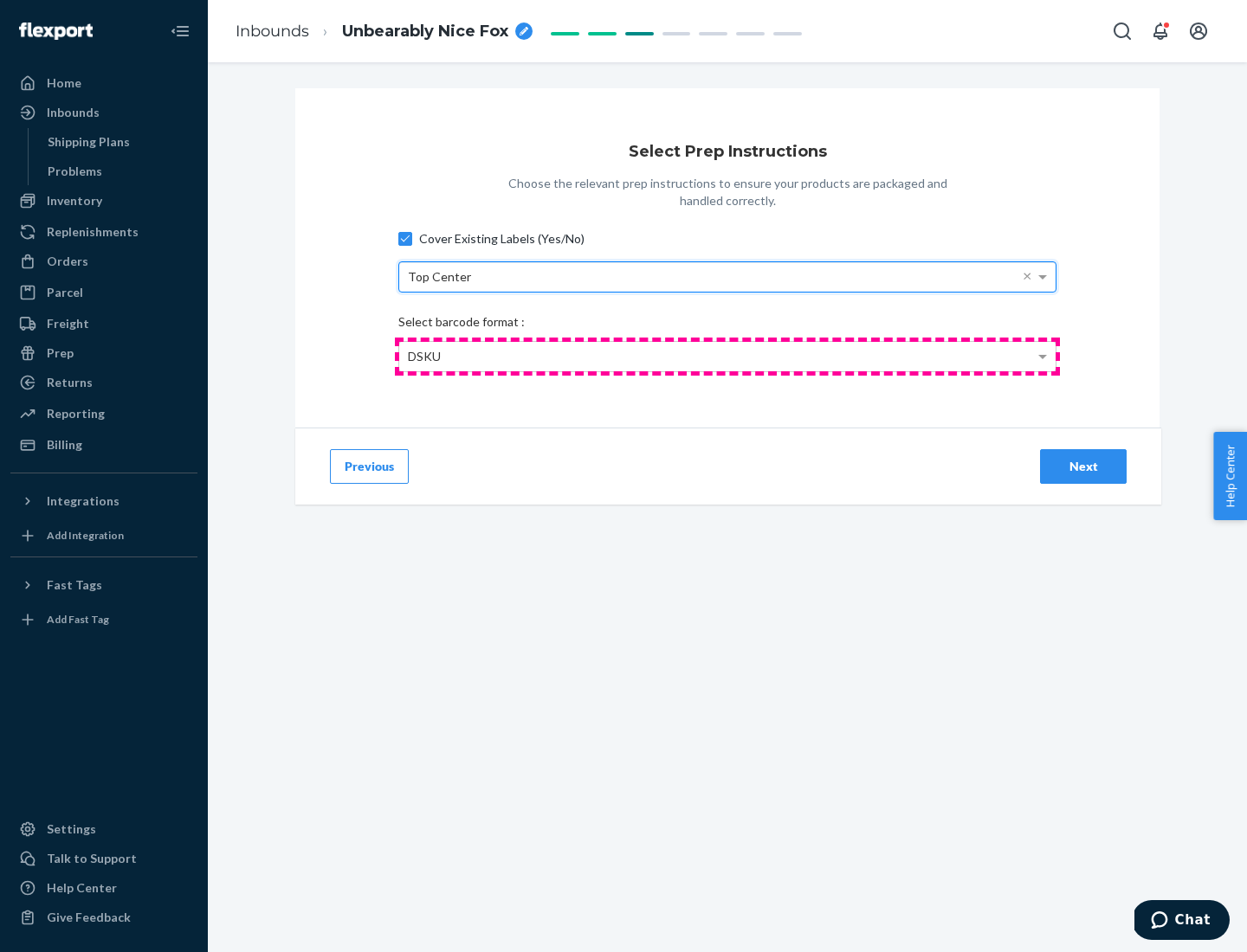
click at [727, 355] on div "DSKU" at bounding box center [726, 357] width 656 height 30
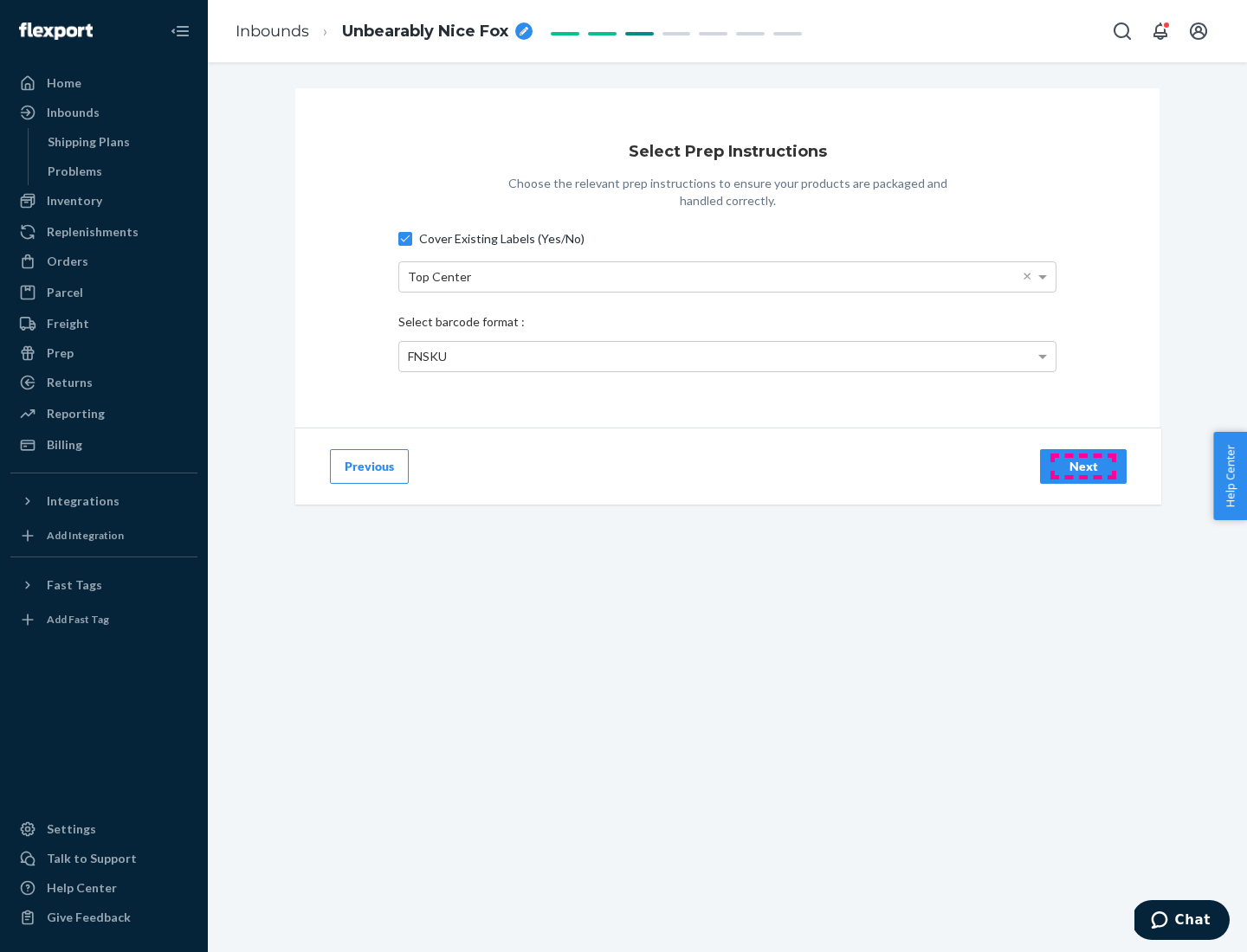
click at [1083, 466] on div "Next" at bounding box center [1084, 466] width 57 height 17
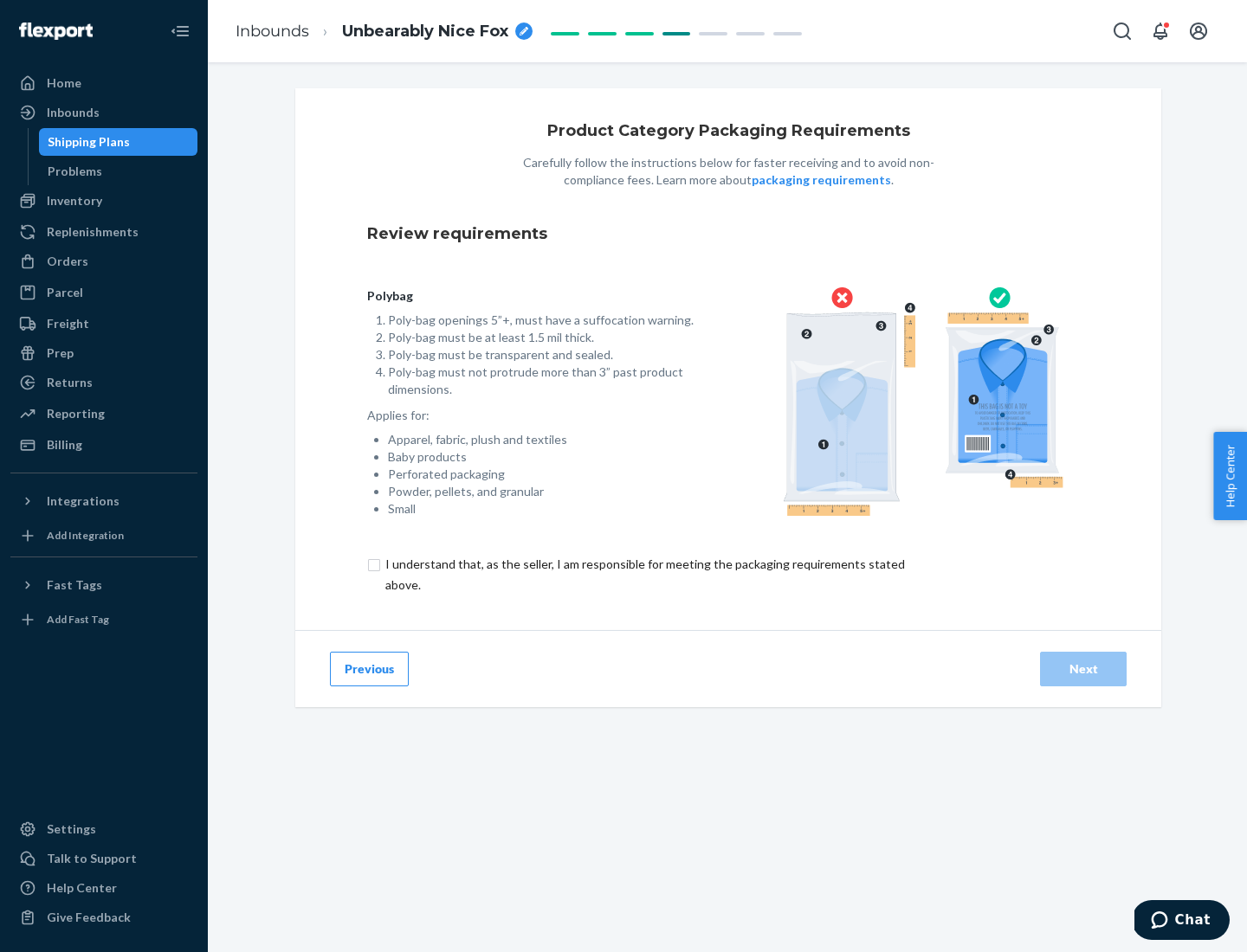
click at [643, 574] on input "checkbox" at bounding box center [654, 575] width 576 height 42
checkbox input "true"
click at [1083, 668] on div "Next" at bounding box center [1084, 669] width 57 height 17
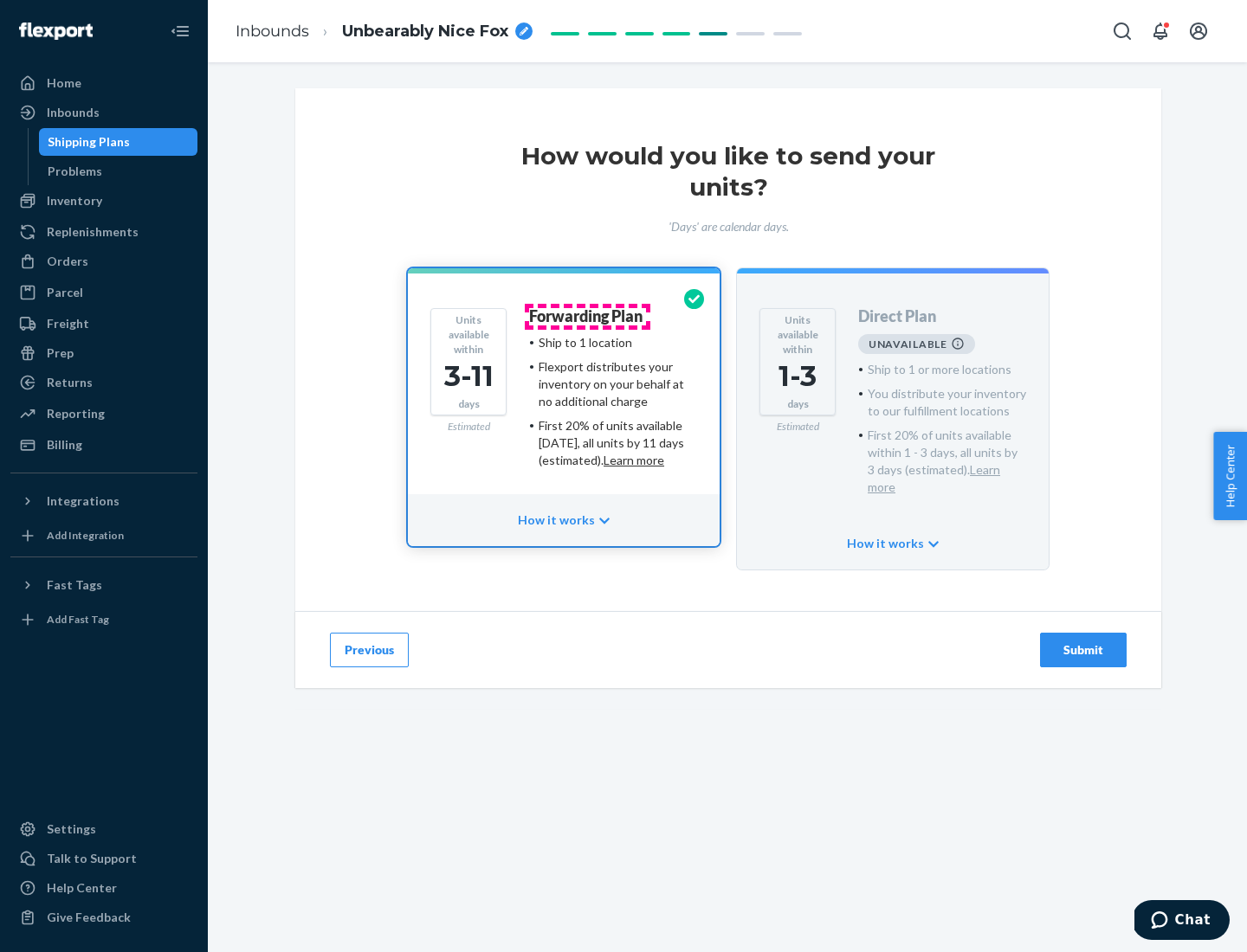
click at [587, 316] on h4 "Forwarding Plan" at bounding box center [586, 317] width 114 height 17
click at [1083, 641] on div "Submit" at bounding box center [1084, 650] width 57 height 17
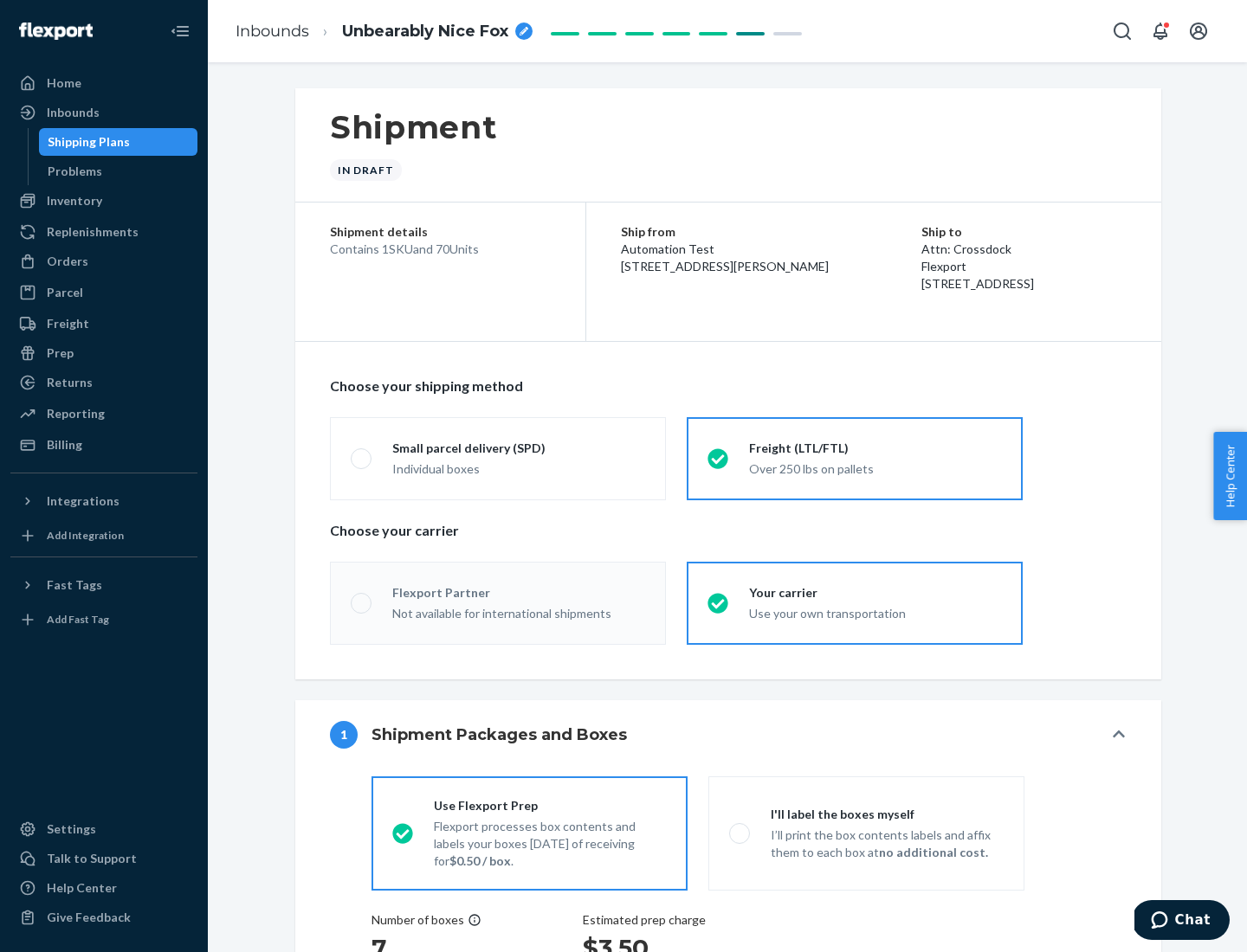
radio input "true"
radio input "false"
radio input "true"
radio input "false"
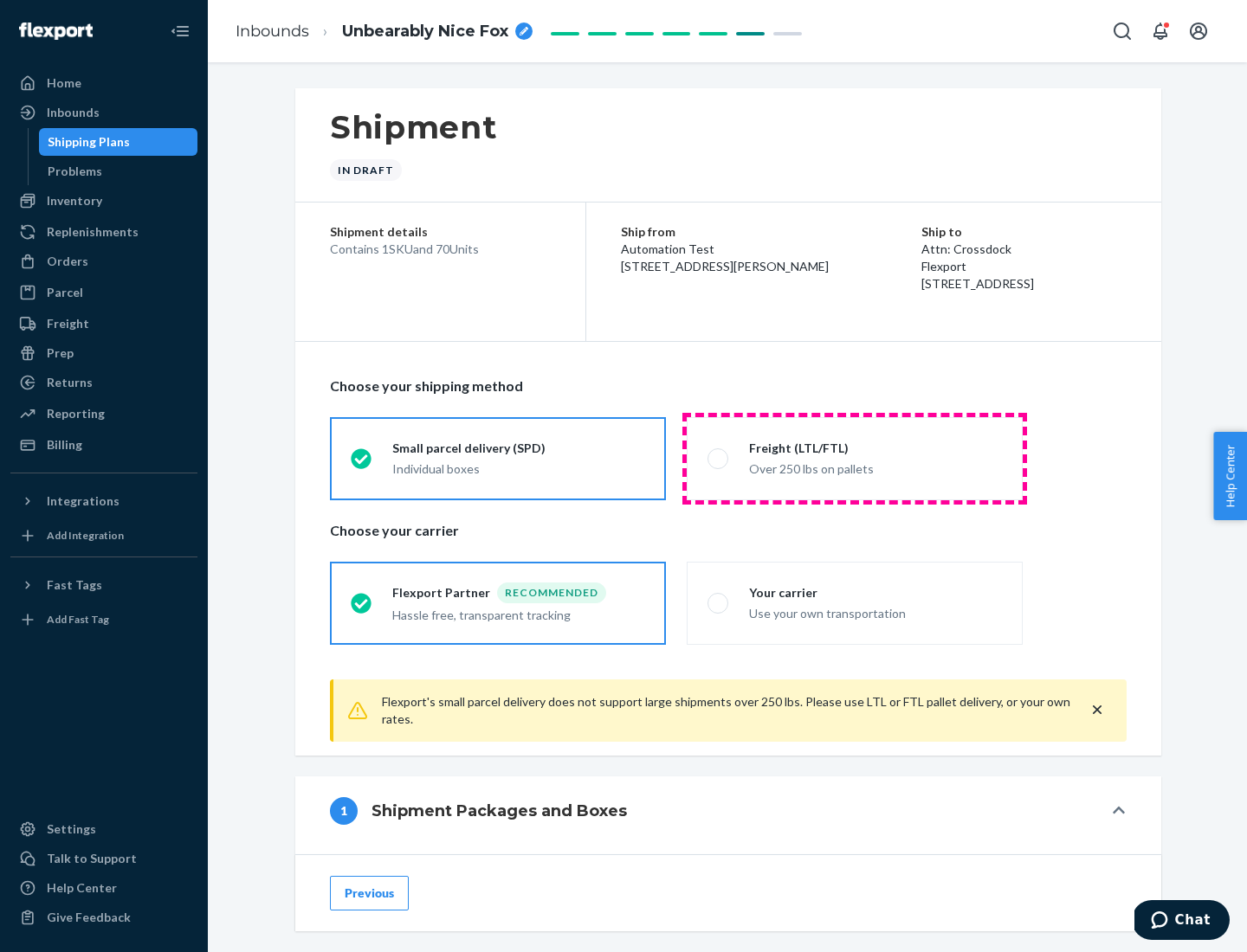
click at [854, 458] on div "Over 250 lbs on pallets" at bounding box center [875, 467] width 253 height 21
click at [719, 458] on input "Freight (LTL/FTL) Over 250 lbs on pallets" at bounding box center [713, 458] width 11 height 11
radio input "true"
radio input "false"
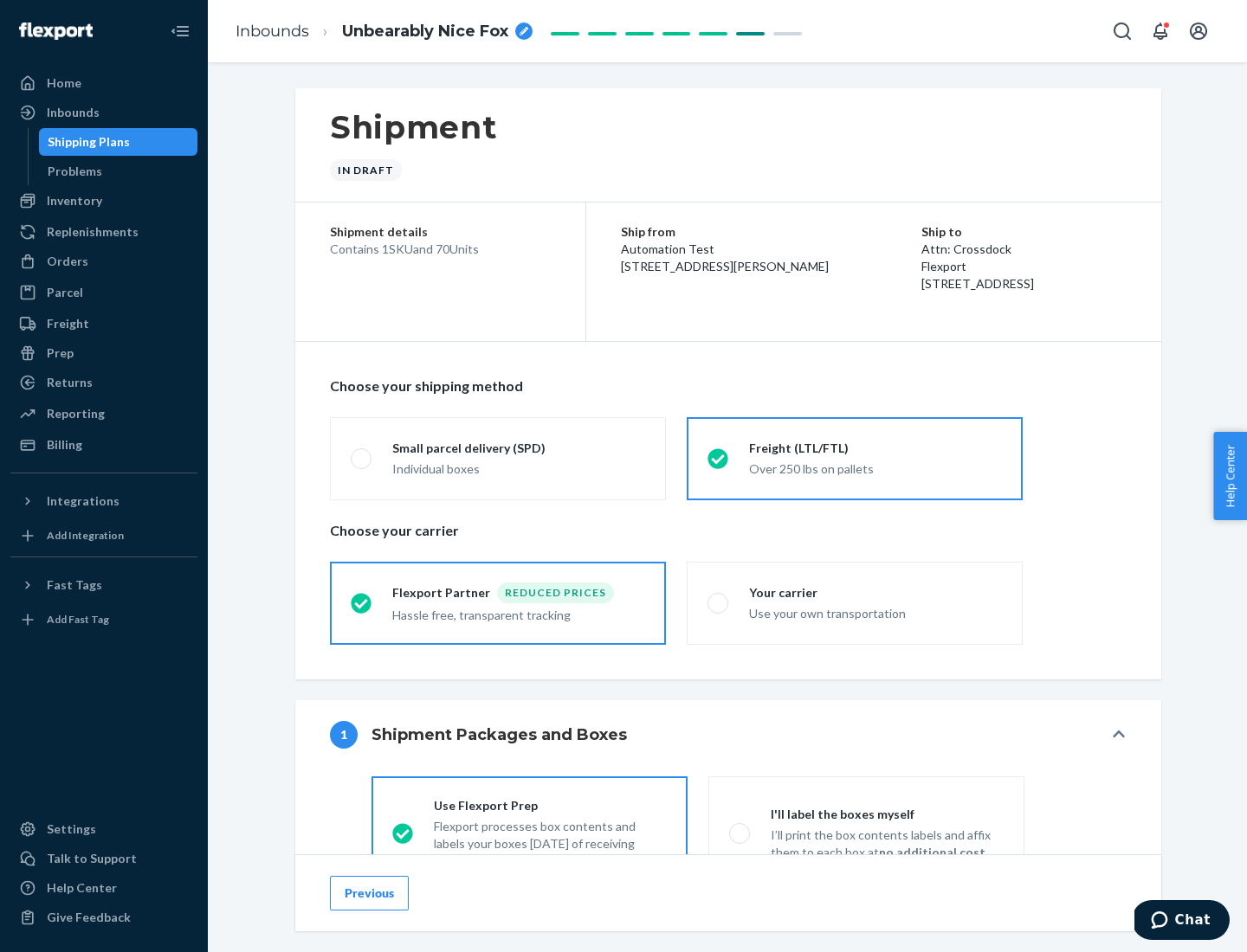
scroll to position [96, 0]
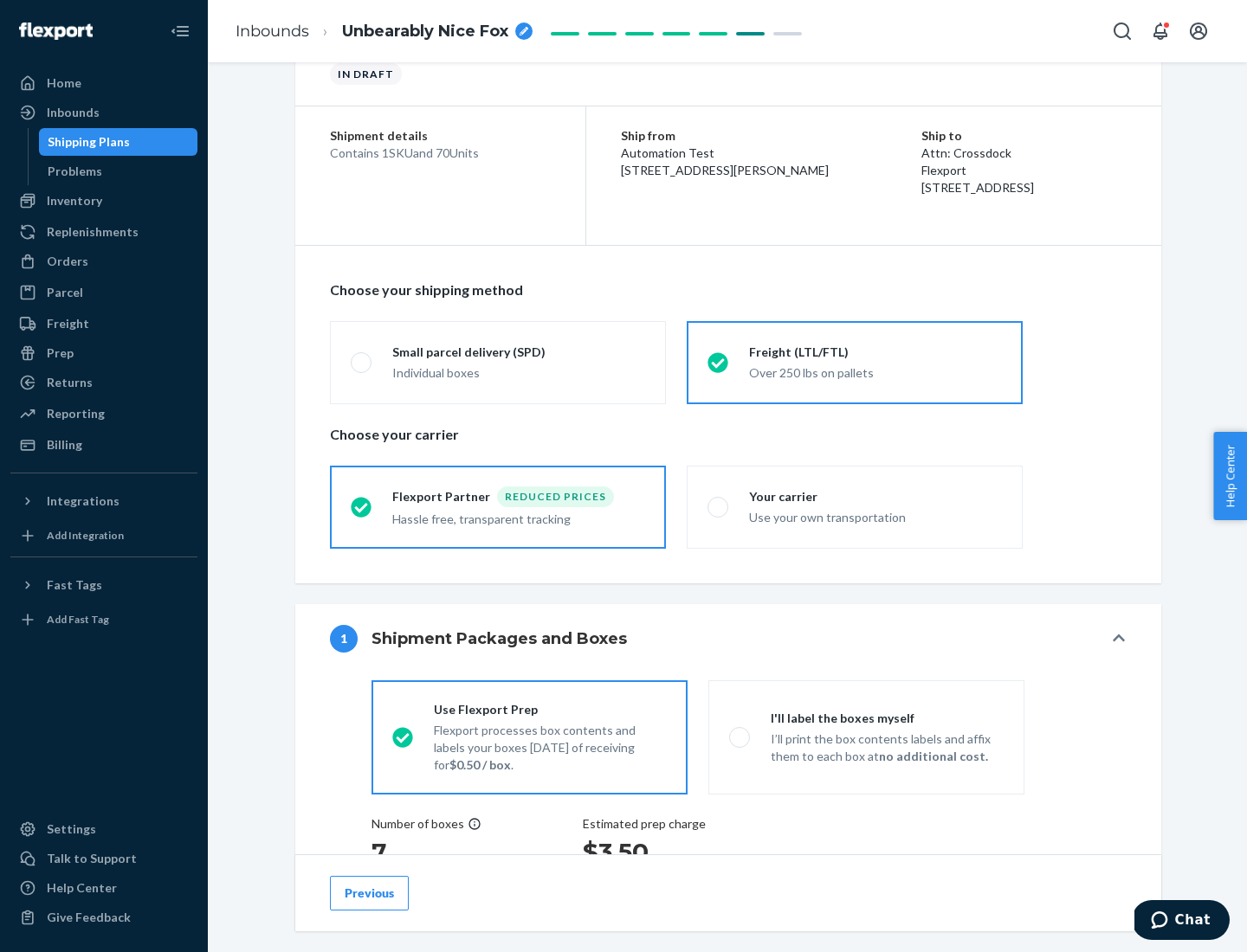
click at [498, 507] on div "Hassle free, transparent tracking" at bounding box center [518, 518] width 253 height 21
click at [361, 506] on input "Flexport Partner Reduced prices Hassle free, transparent tracking" at bounding box center [356, 506] width 11 height 11
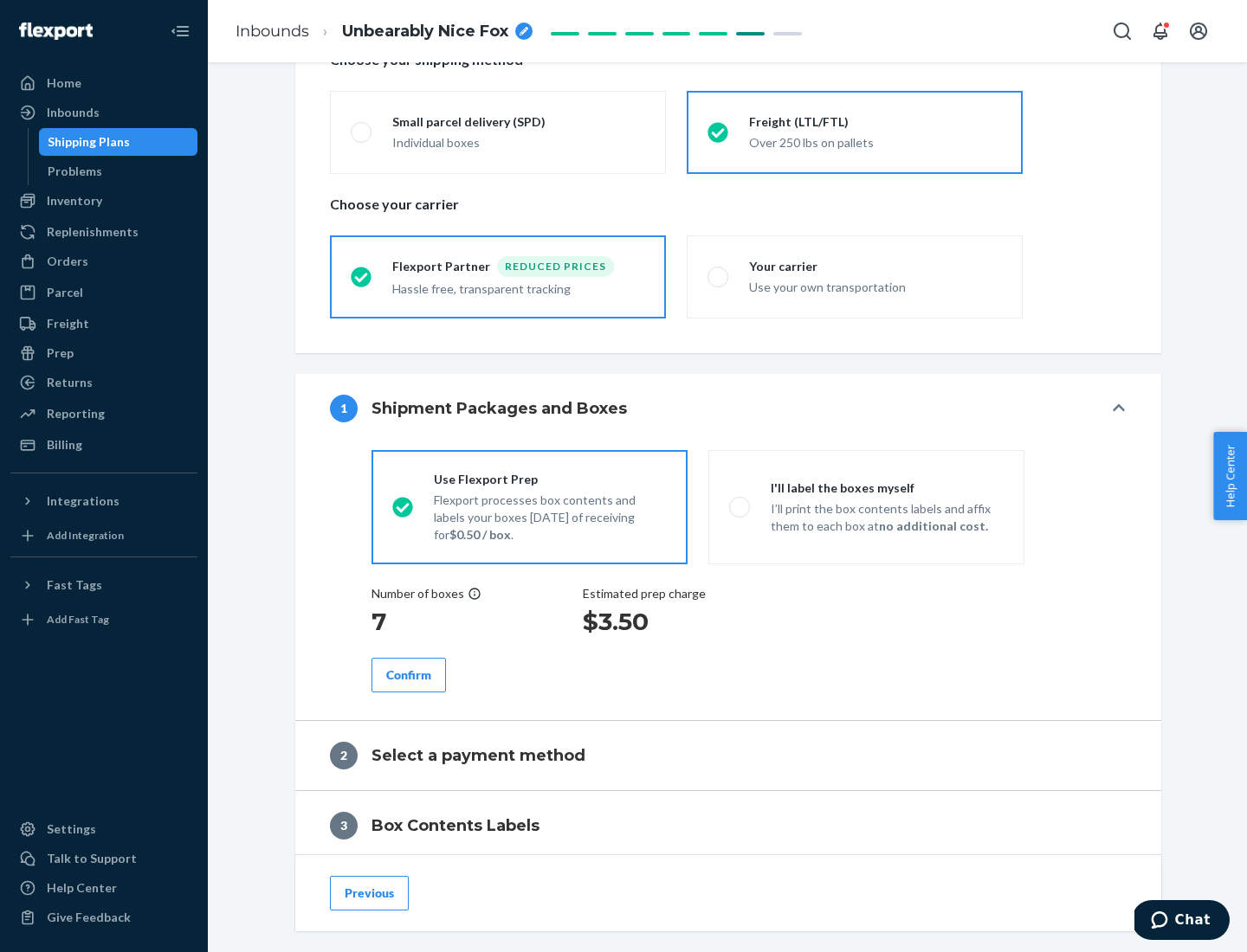
click at [866, 506] on p "I’ll print the box contents labels and affix them to each box at no additional …" at bounding box center [887, 518] width 233 height 35
click at [740, 506] on input "I'll label the boxes myself I’ll print the box contents labels and affix them t…" at bounding box center [734, 506] width 11 height 11
radio input "true"
radio input "false"
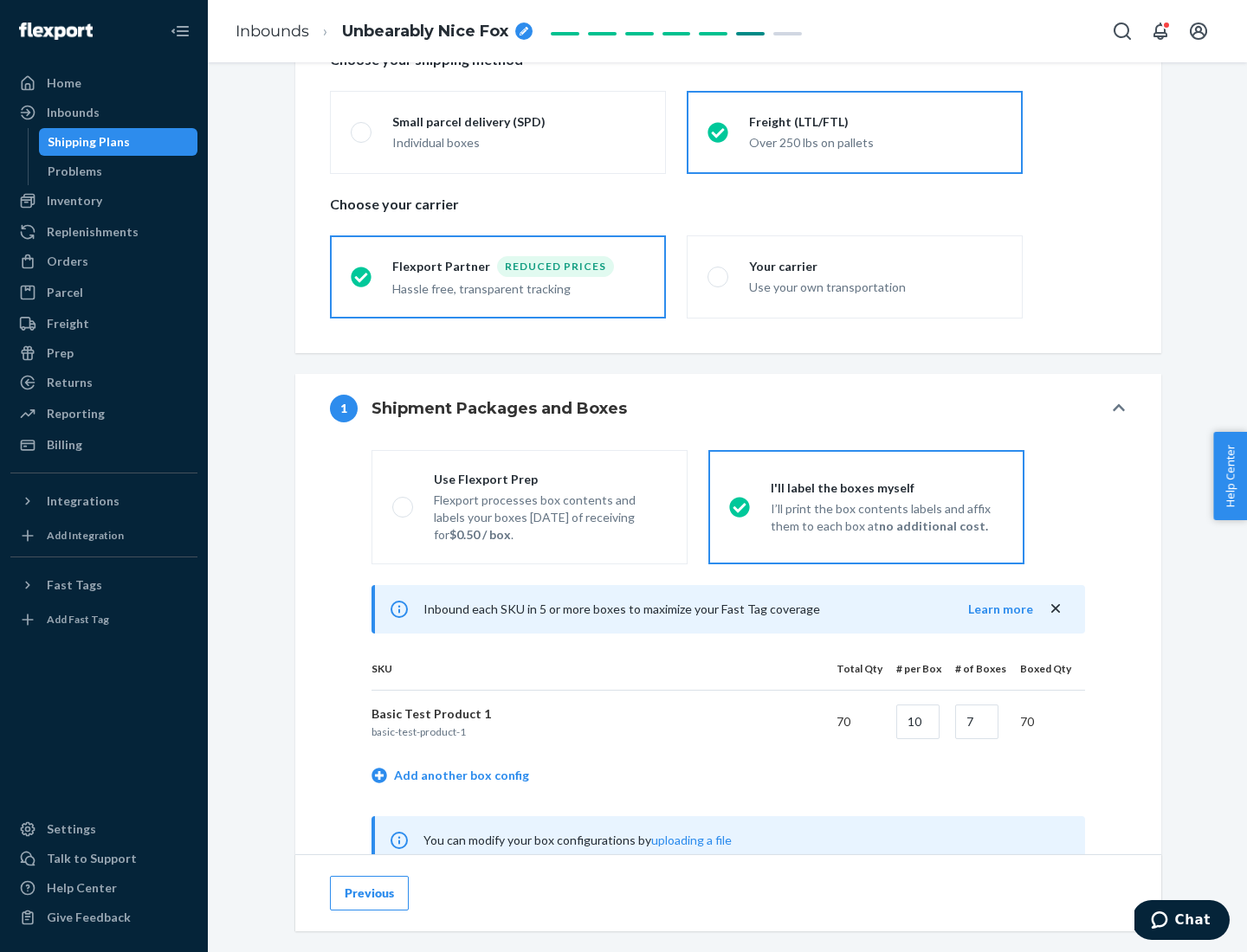
scroll to position [541, 0]
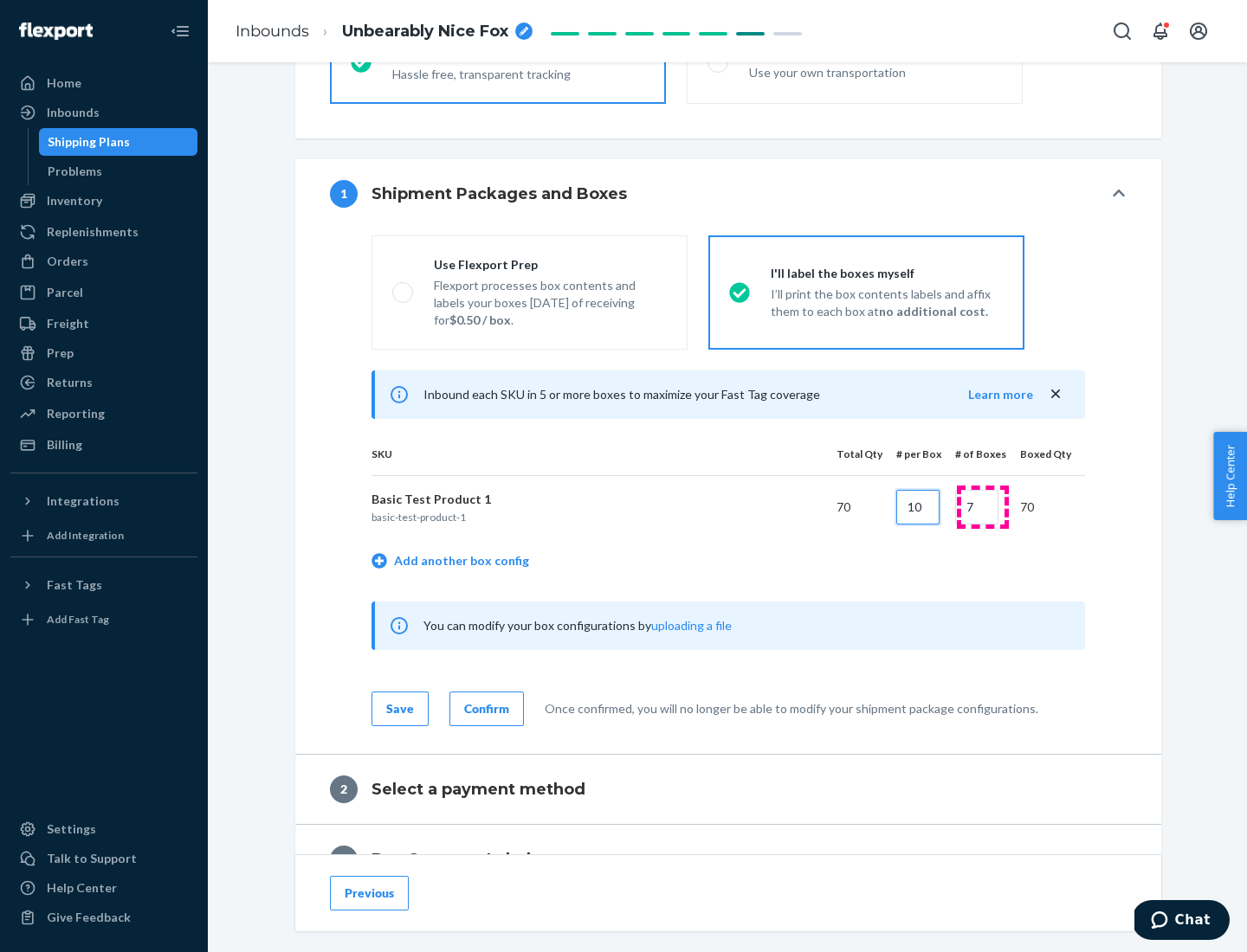
type input "10"
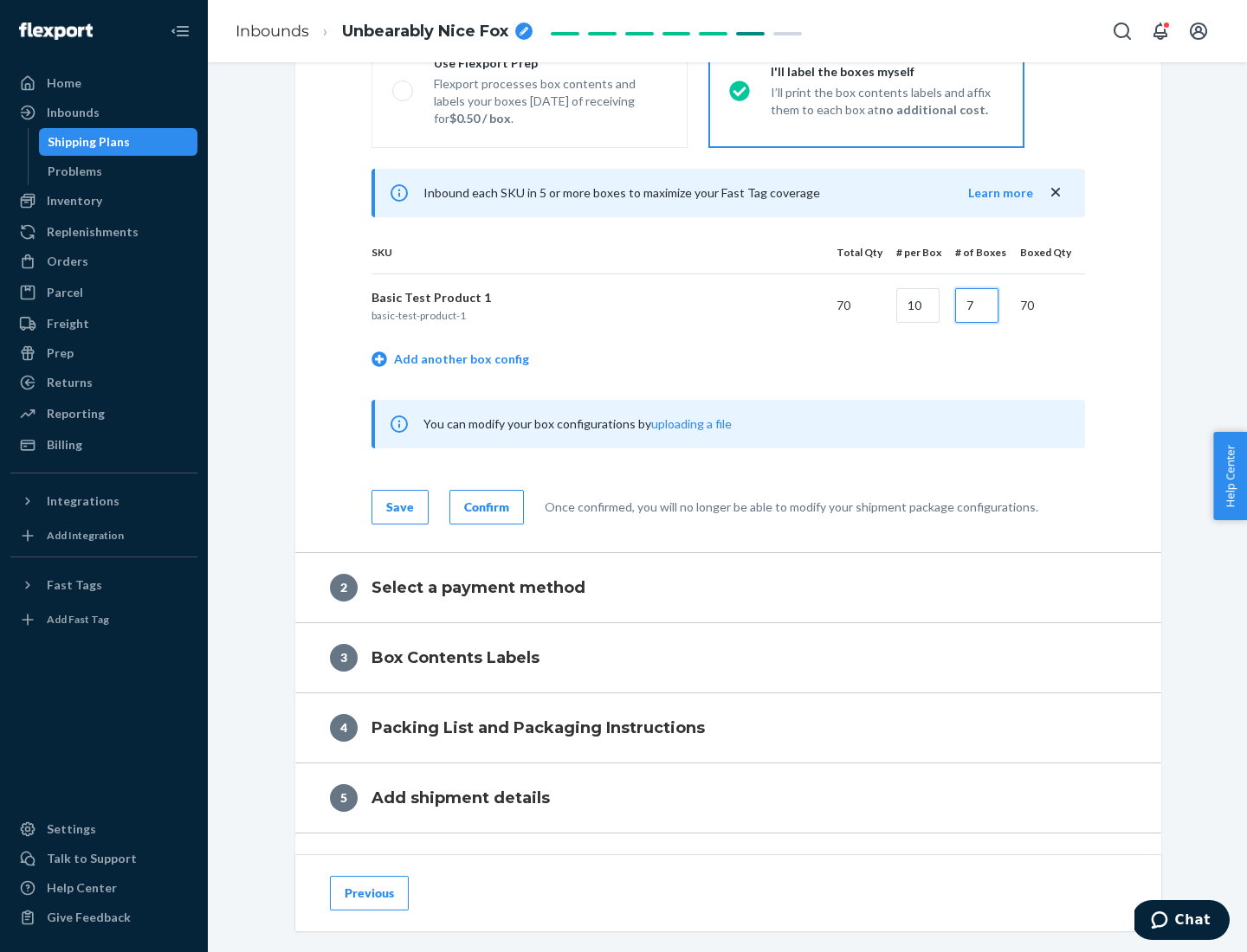
type input "7"
click at [484, 506] on div "Confirm" at bounding box center [487, 507] width 45 height 17
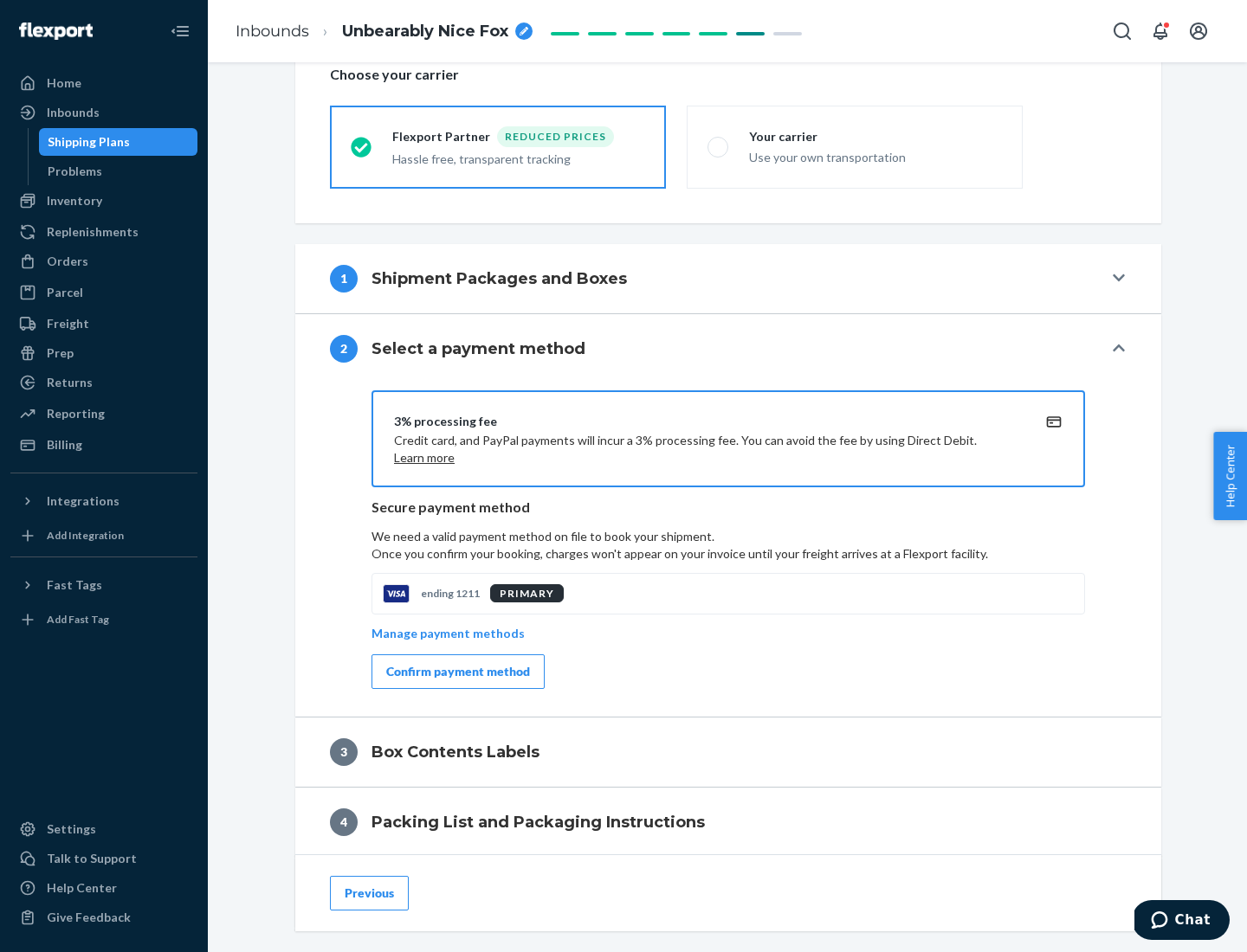
scroll to position [620, 0]
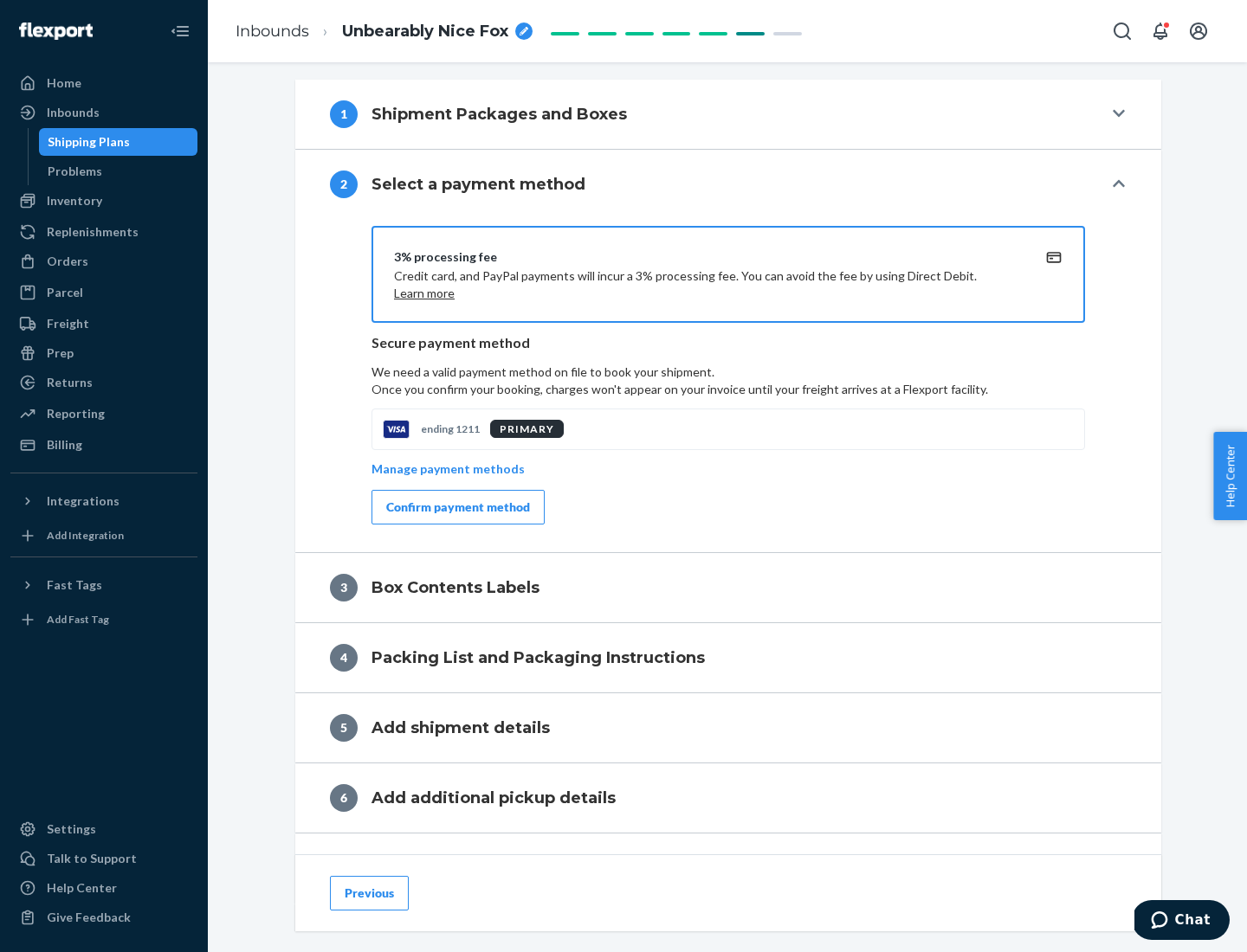
click at [456, 507] on div "Confirm payment method" at bounding box center [457, 507] width 143 height 17
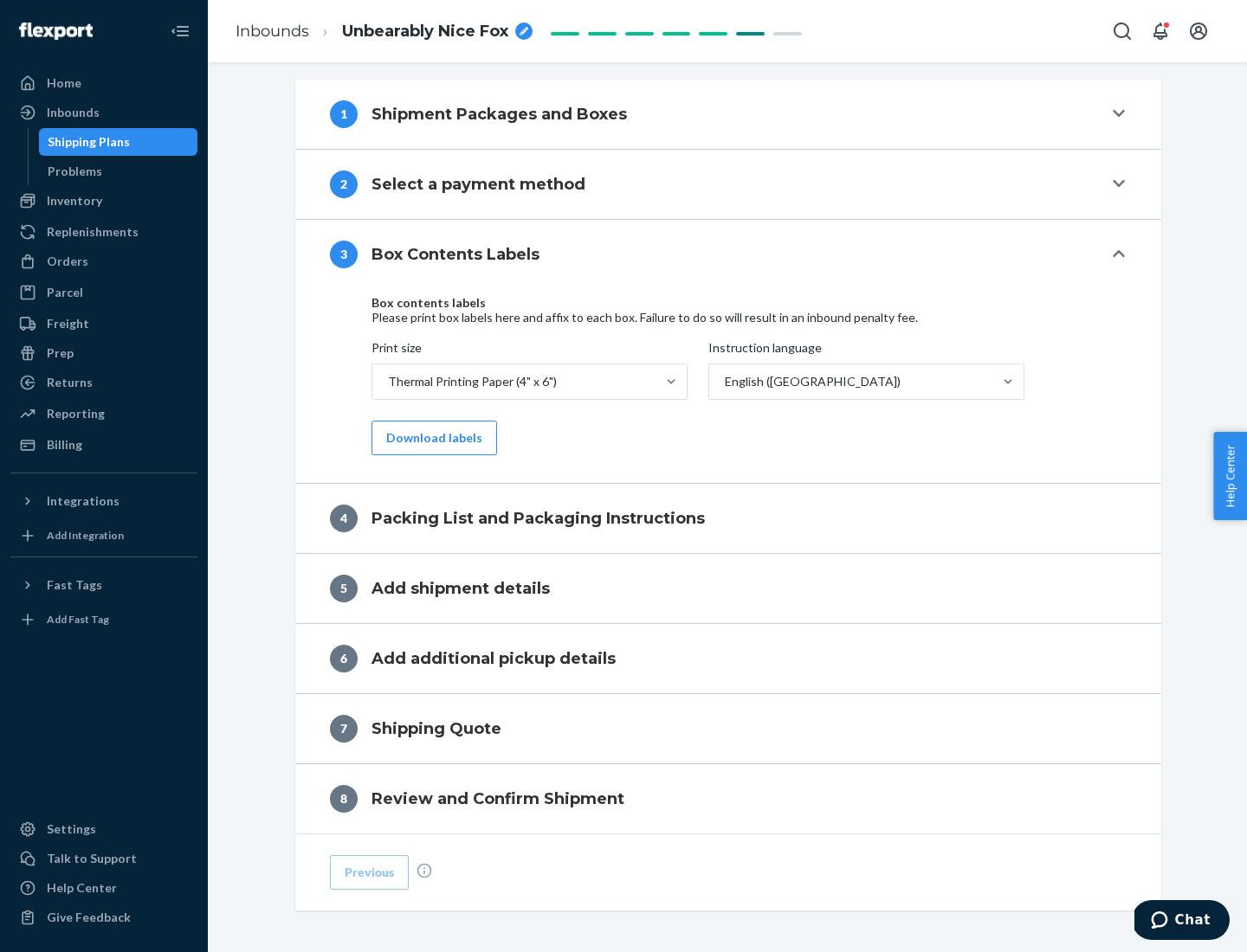
scroll to position [552, 0]
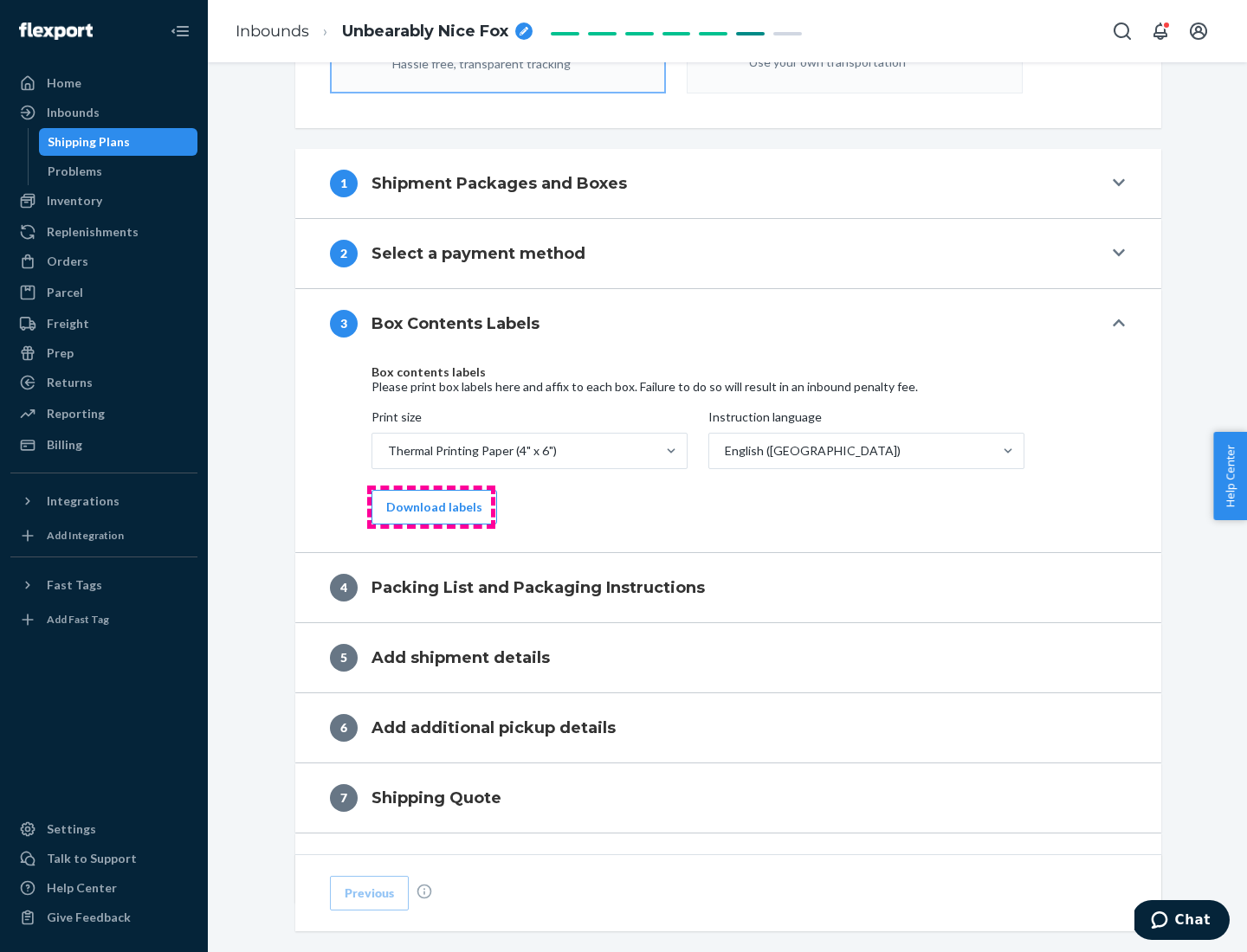
click at [430, 507] on button "Download labels" at bounding box center [434, 507] width 125 height 35
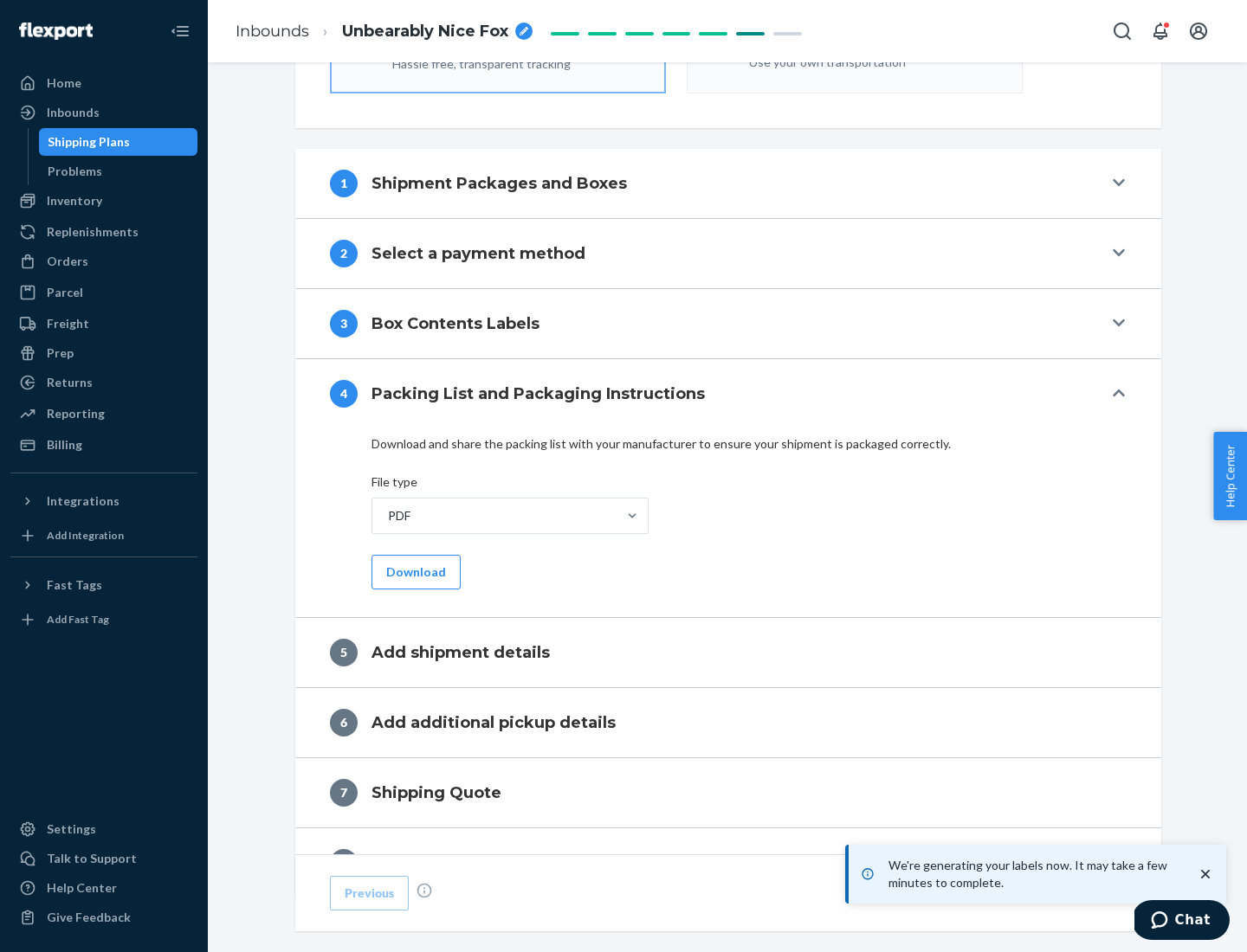
scroll to position [616, 0]
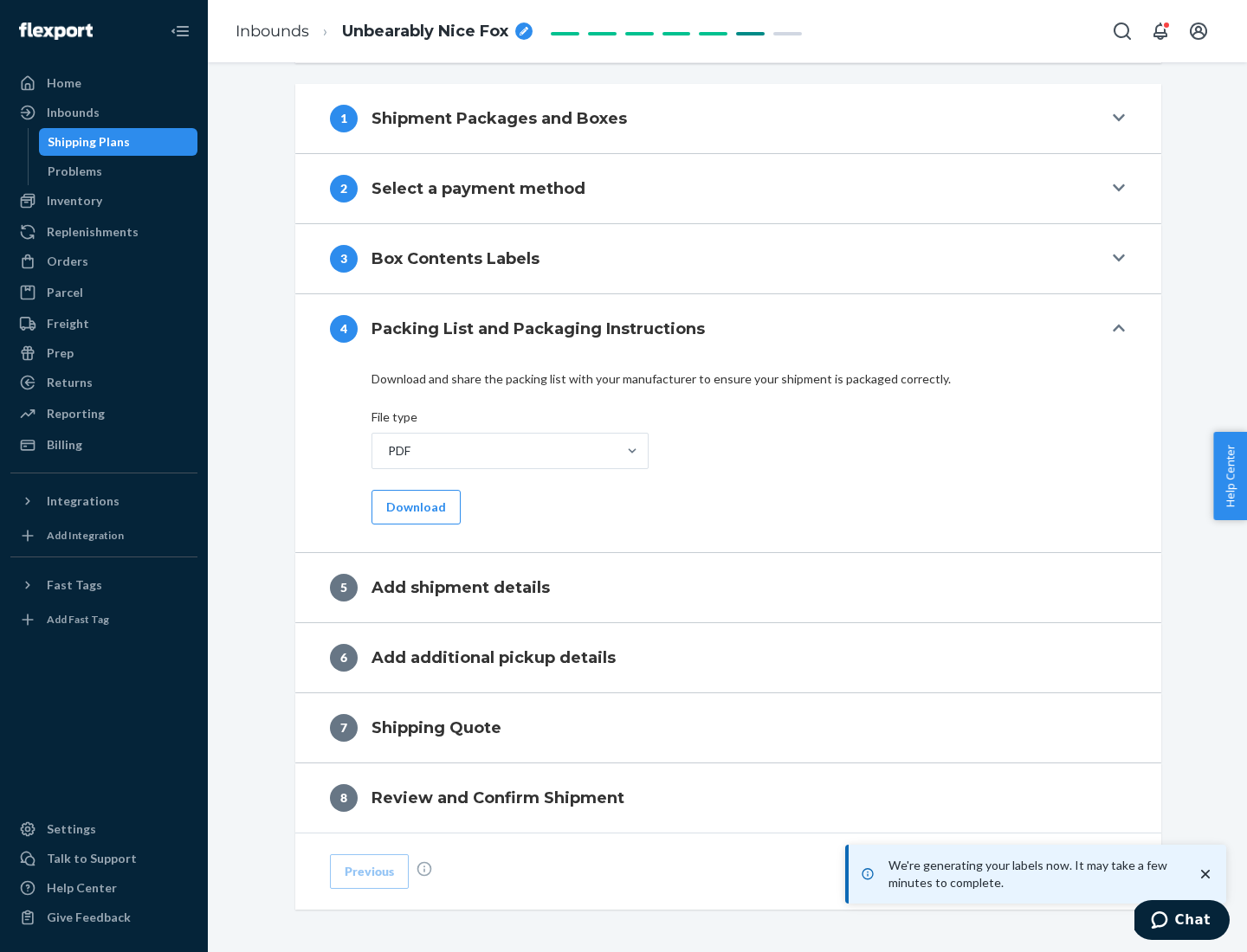
click at [414, 506] on button "Download" at bounding box center [415, 507] width 90 height 35
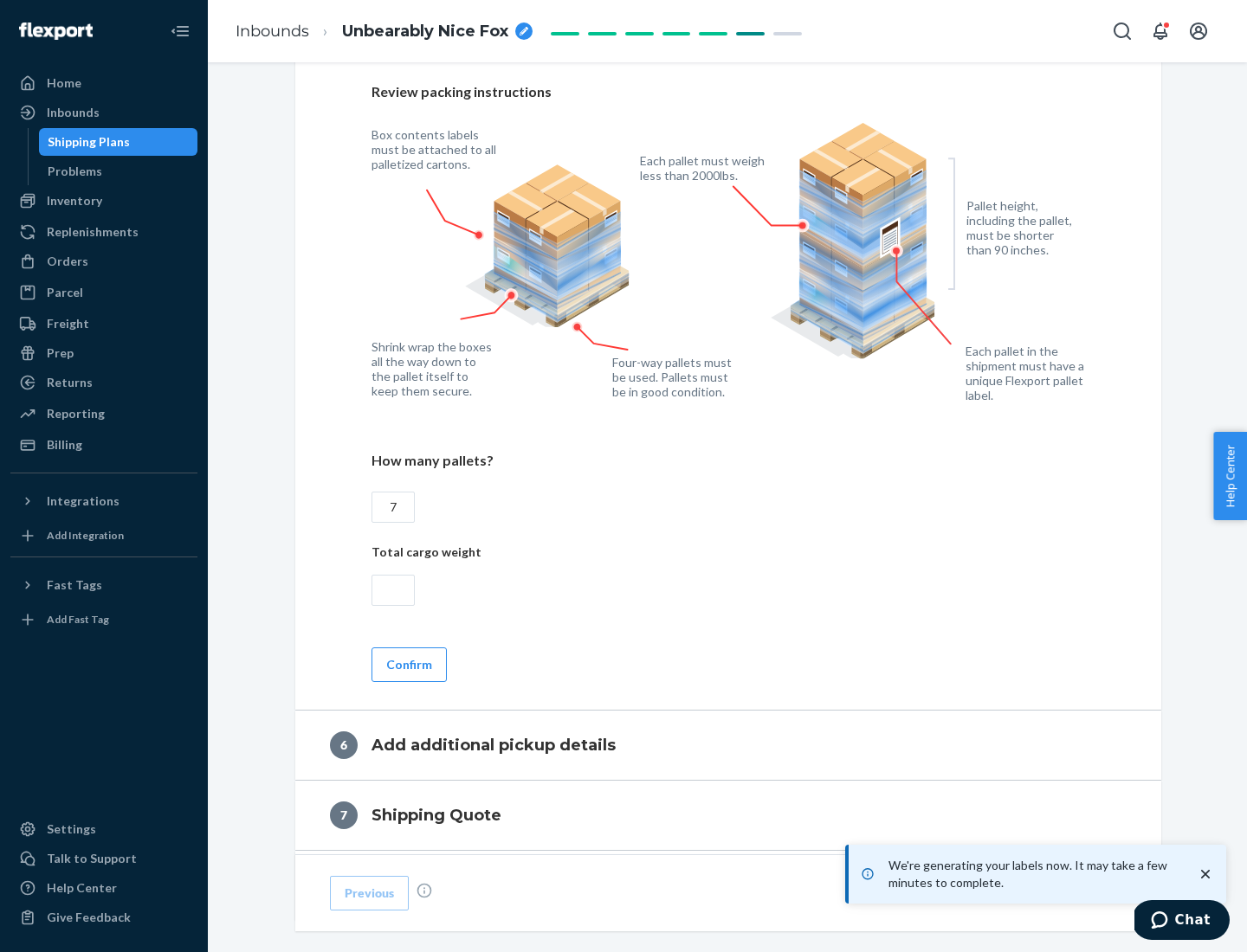
scroll to position [1193, 0]
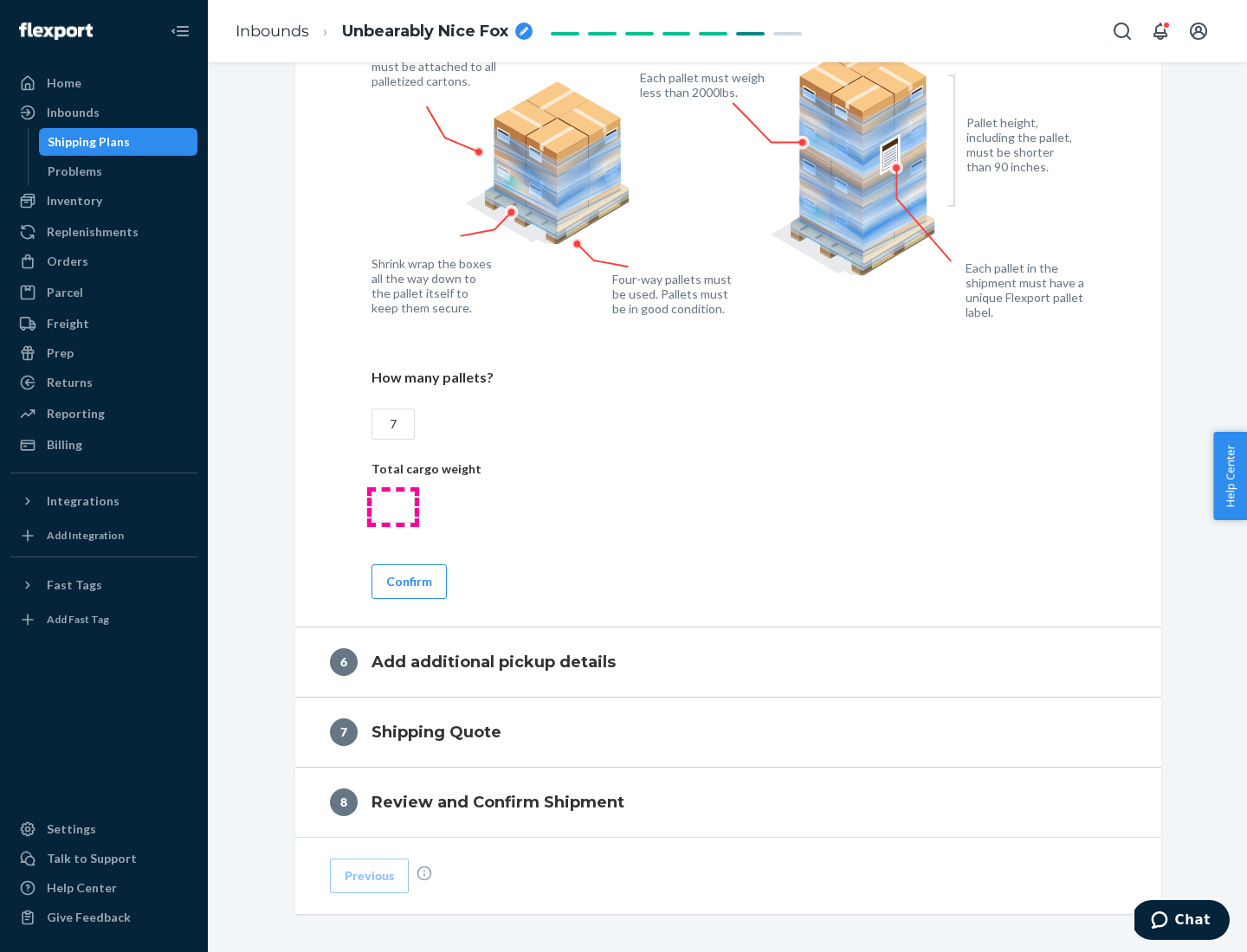
type input "7"
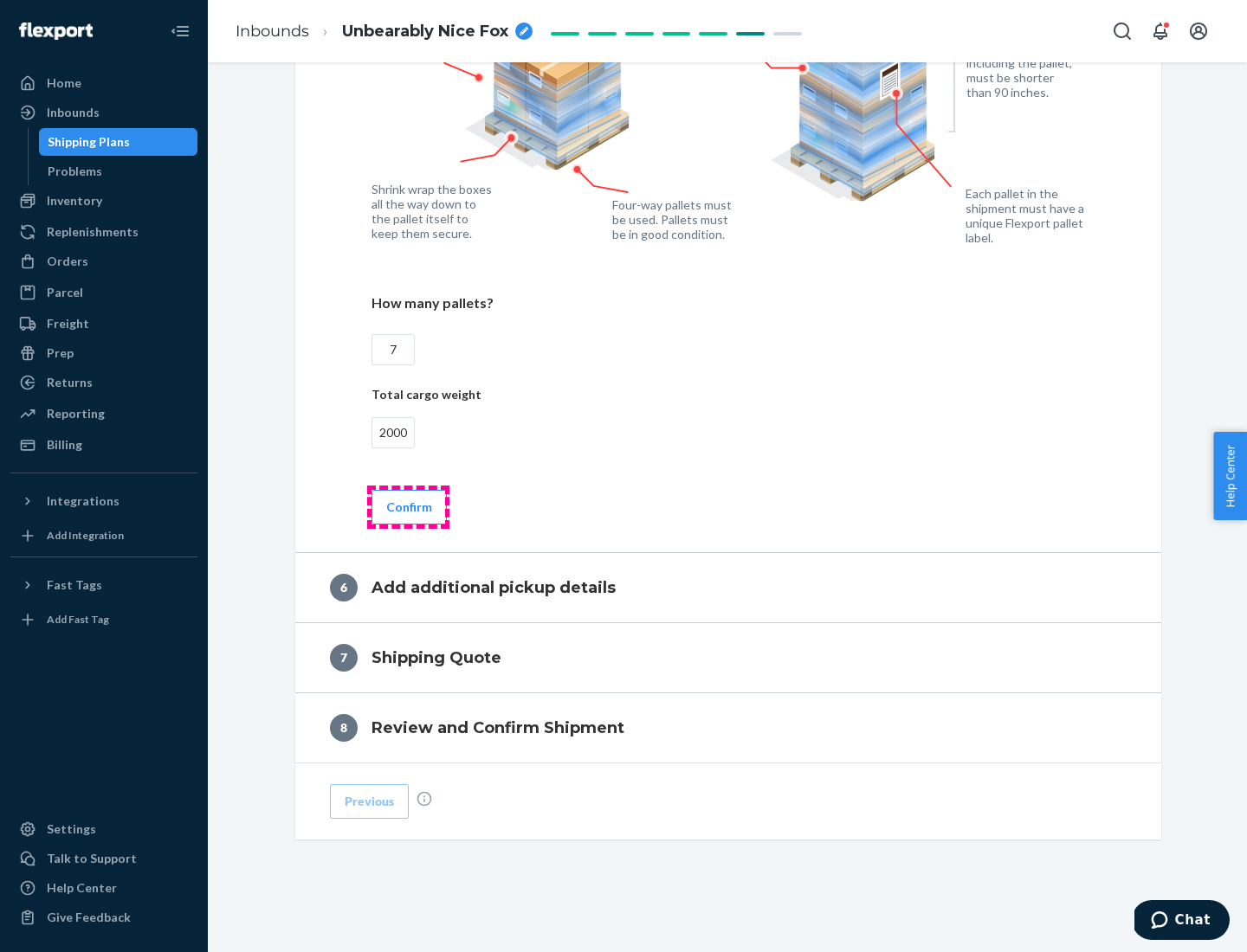
type input "2000"
click at [408, 506] on button "Confirm" at bounding box center [408, 507] width 76 height 35
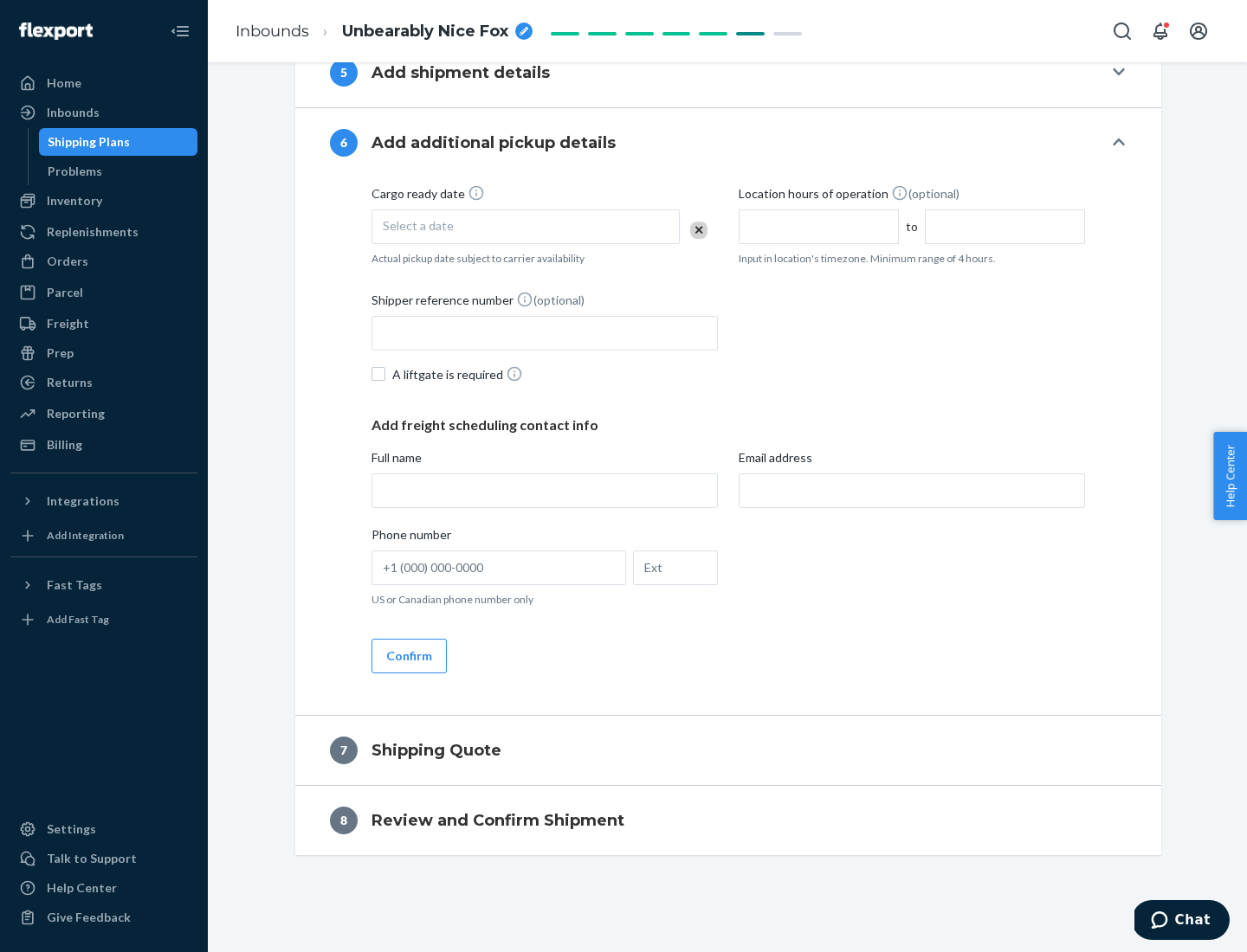
scroll to position [662, 0]
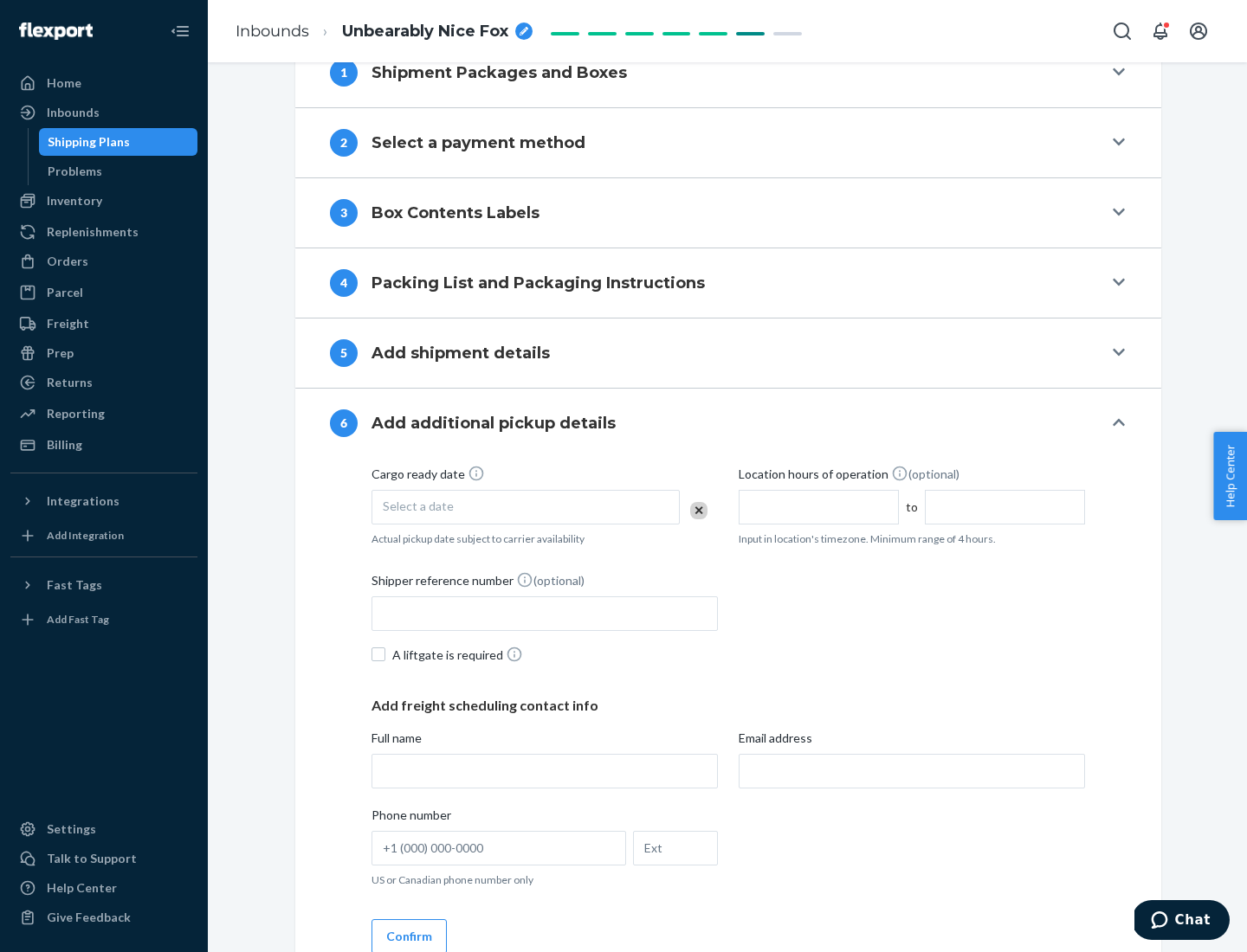
click at [526, 506] on div "Select a date" at bounding box center [525, 507] width 308 height 35
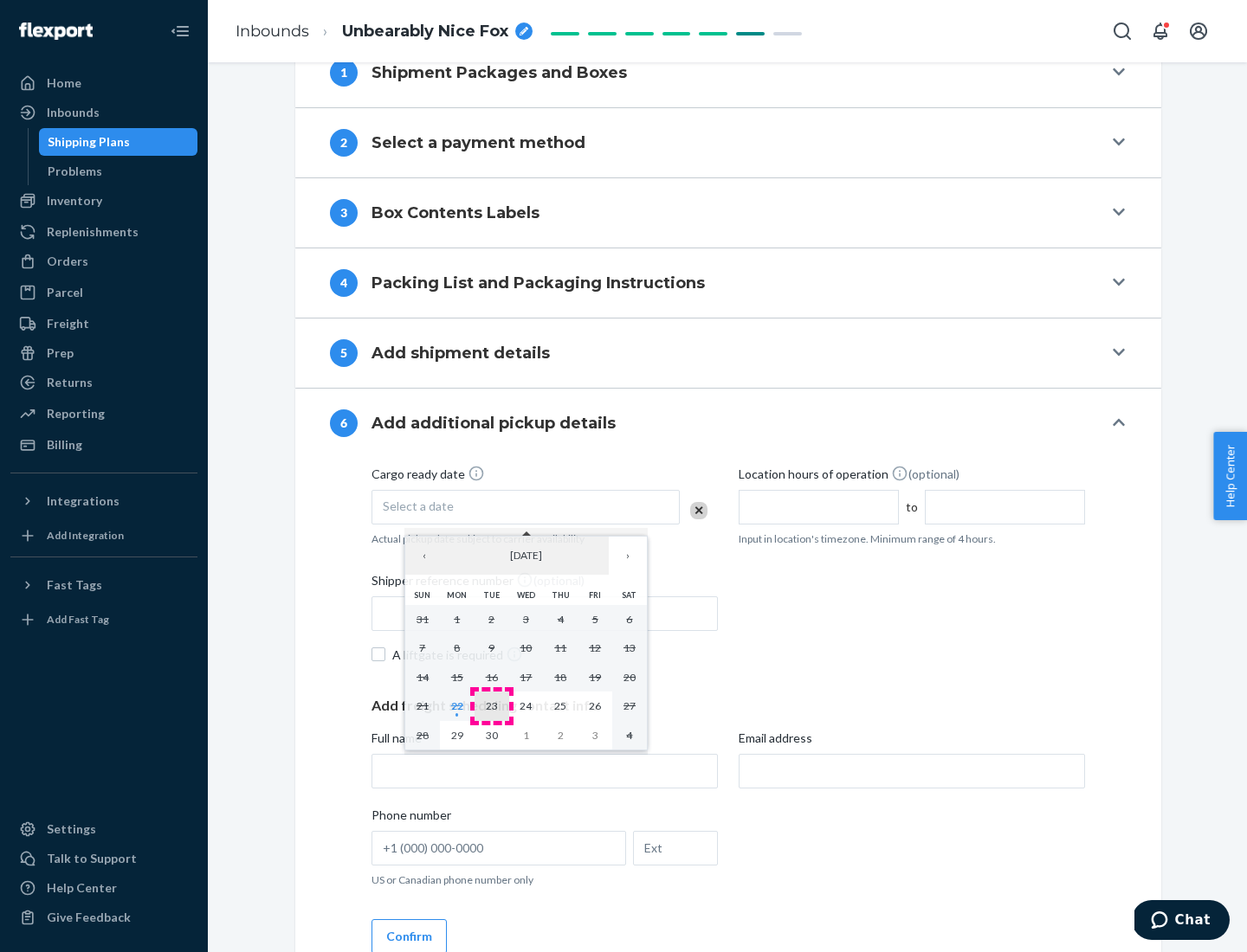
click at [491, 705] on abbr "23" at bounding box center [492, 705] width 12 height 13
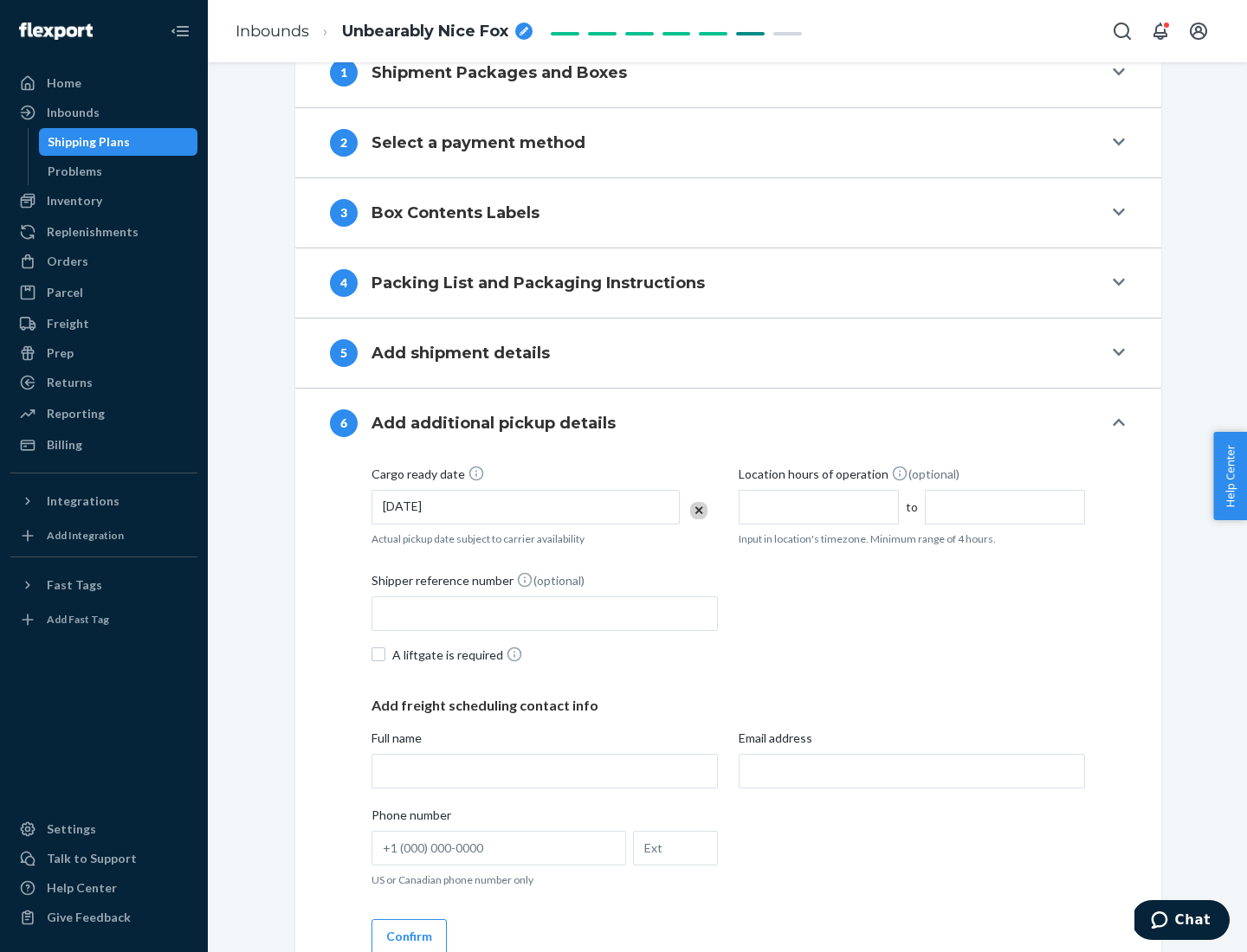
scroll to position [926, 0]
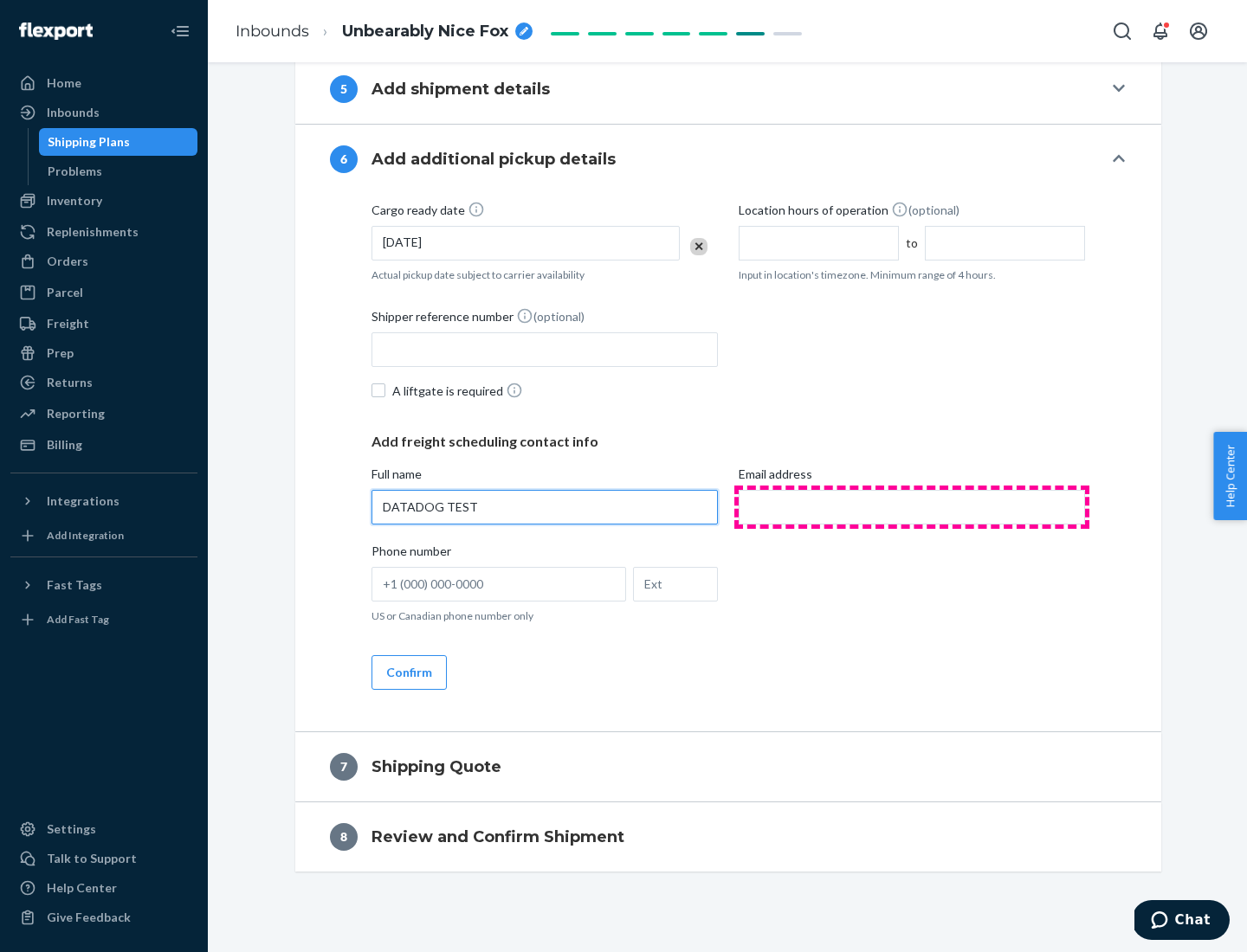
type input "DATADOG TEST"
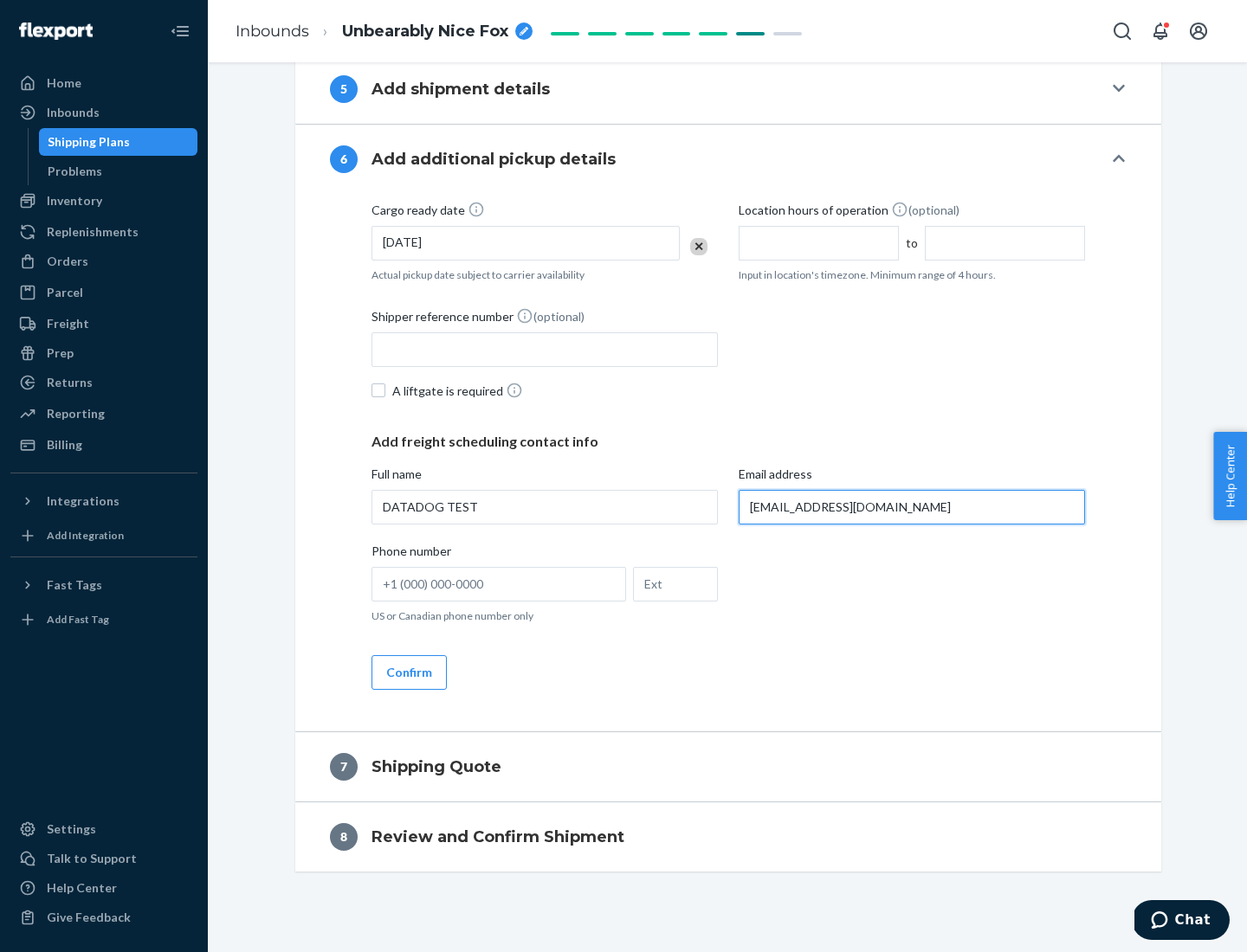
scroll to position [942, 0]
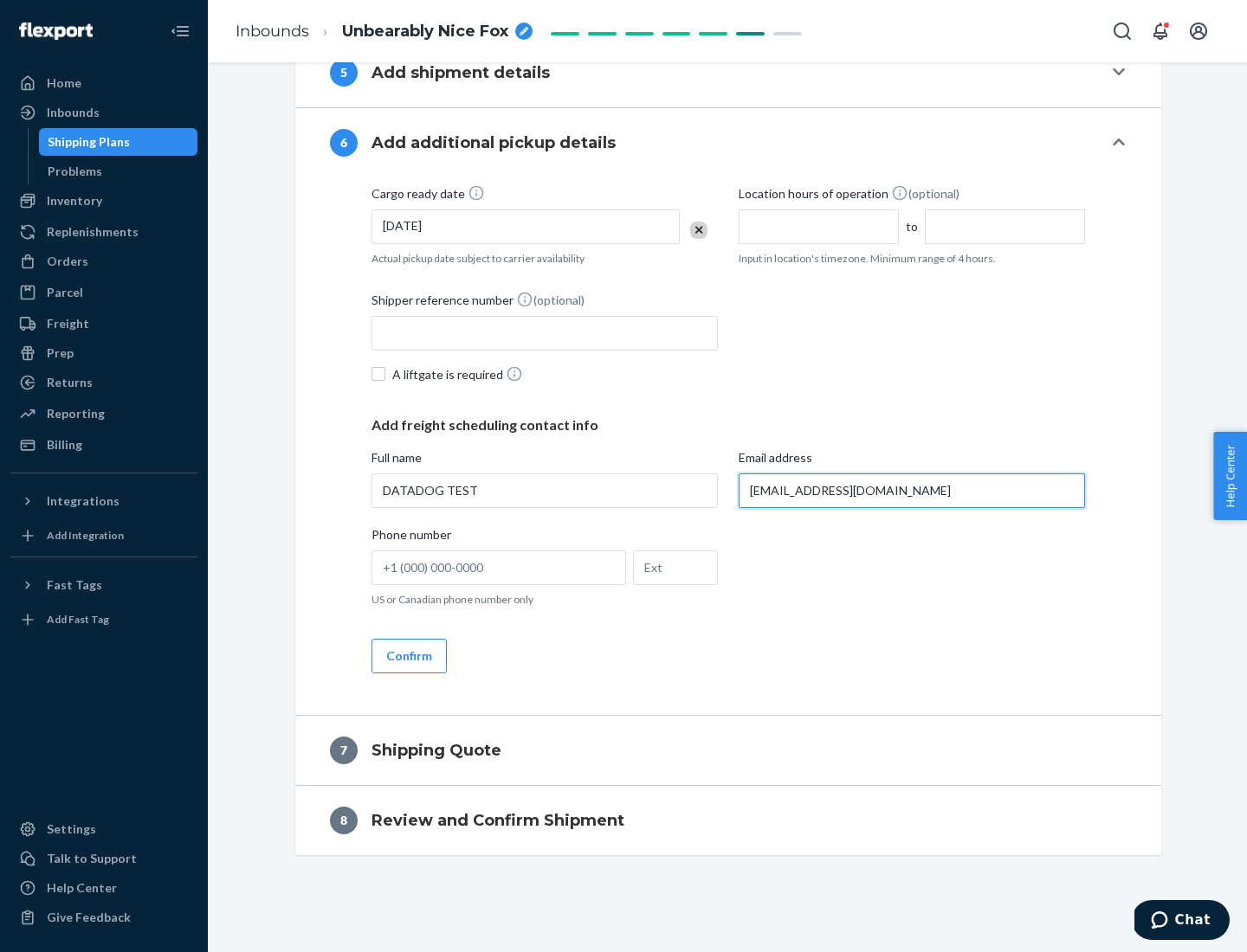
type input "[EMAIL_ADDRESS][DOMAIN_NAME]"
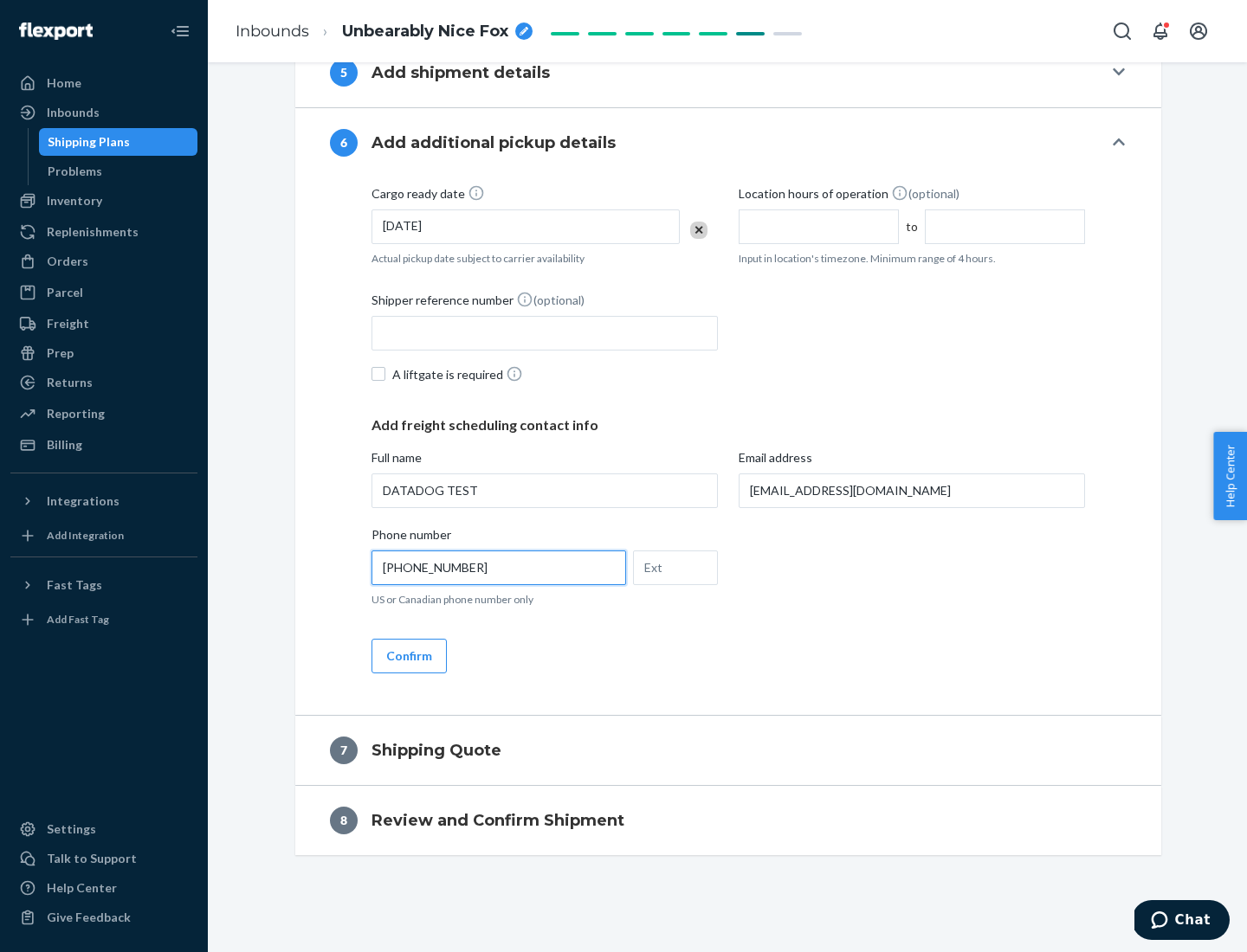
type input "[PHONE_NUMBER]"
click at [408, 655] on button "Confirm" at bounding box center [408, 656] width 76 height 35
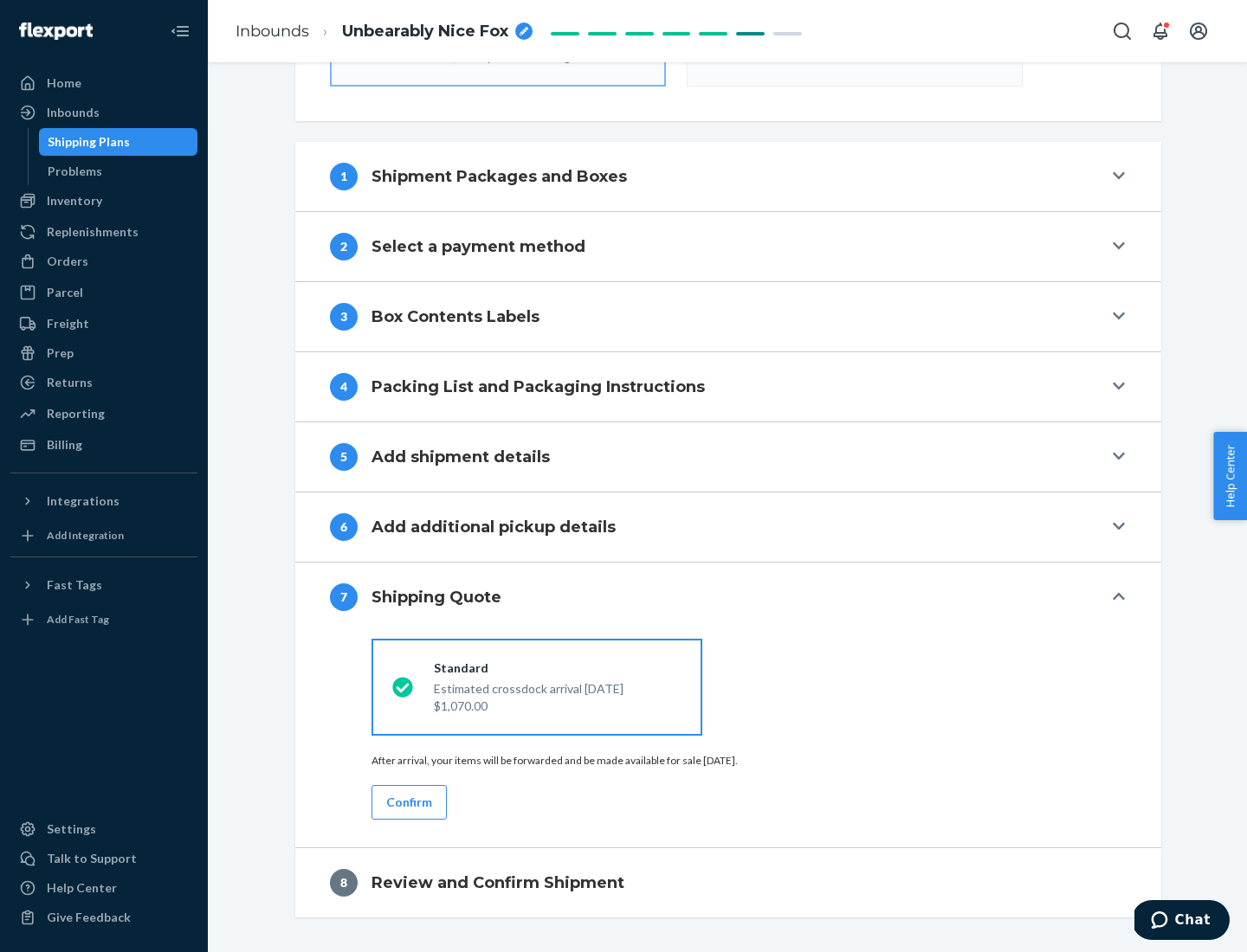
scroll to position [620, 0]
